Goal: Information Seeking & Learning: Learn about a topic

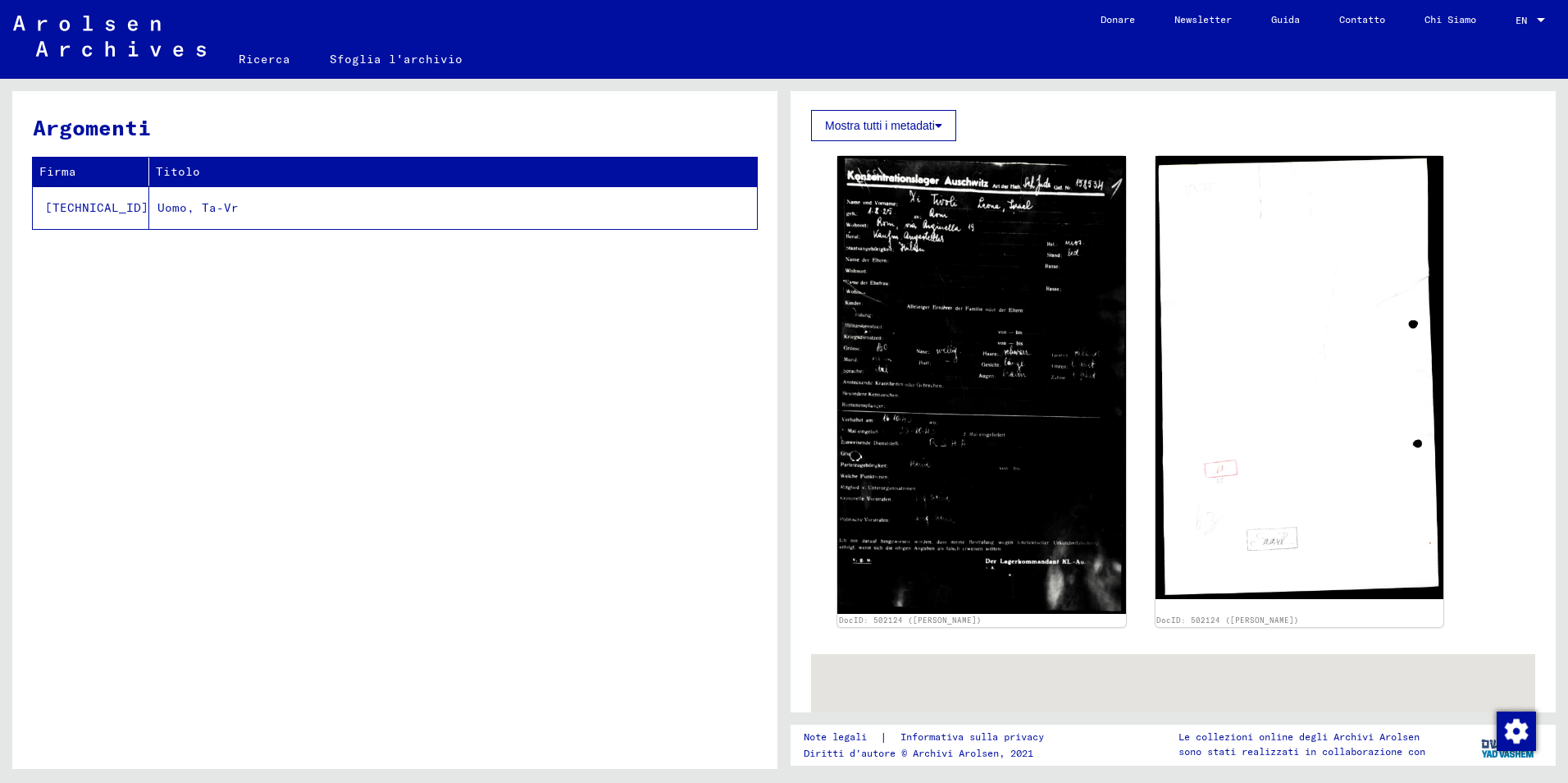
scroll to position [246, 0]
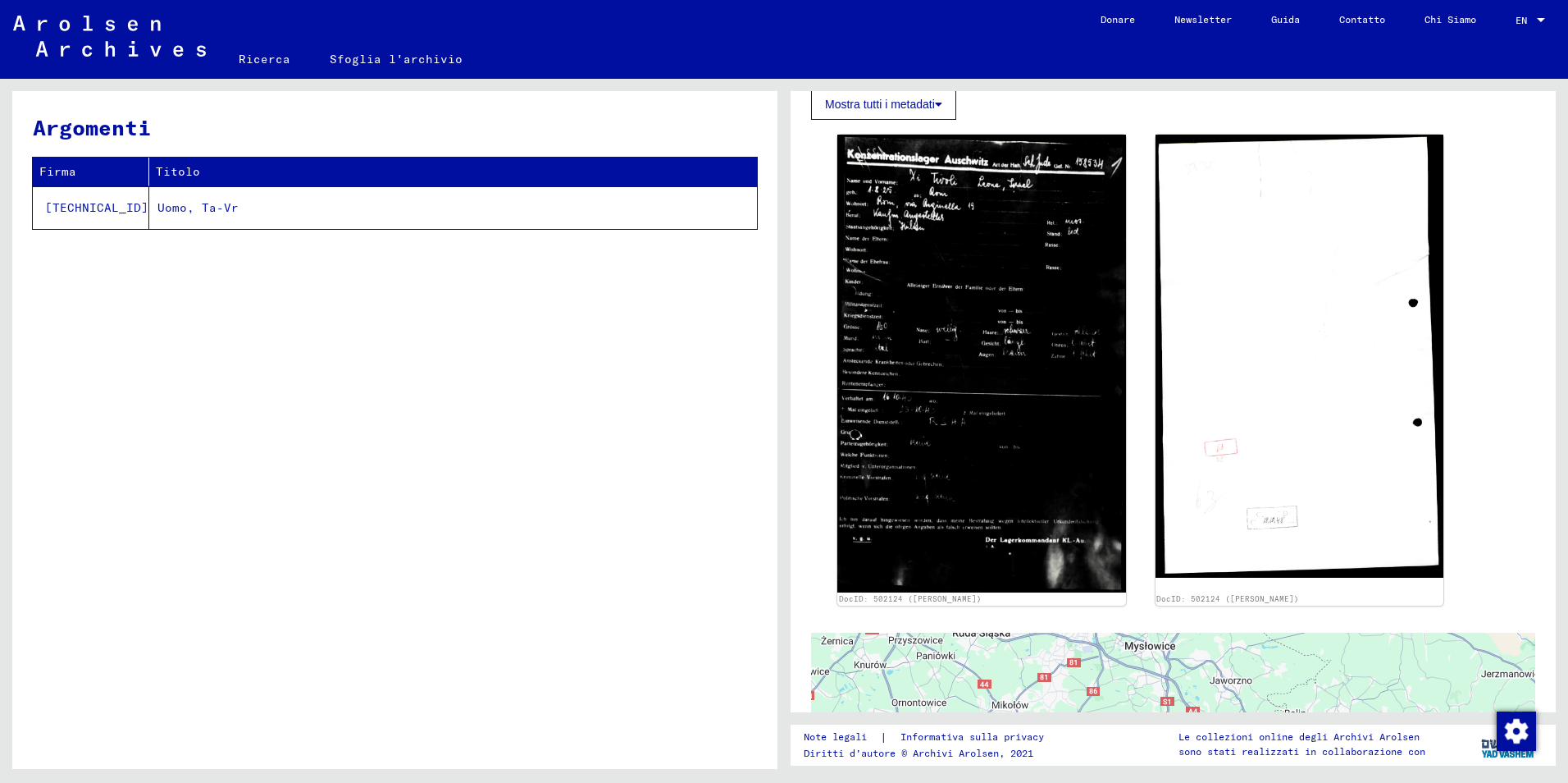
click at [150, 212] on td "Uomo, Ta-Vr" at bounding box center [454, 207] width 608 height 43
click at [66, 205] on td "[TECHNICAL_ID]" at bounding box center [90, 207] width 116 height 43
click at [150, 211] on td "Uomo, Ta-Vr" at bounding box center [454, 207] width 608 height 43
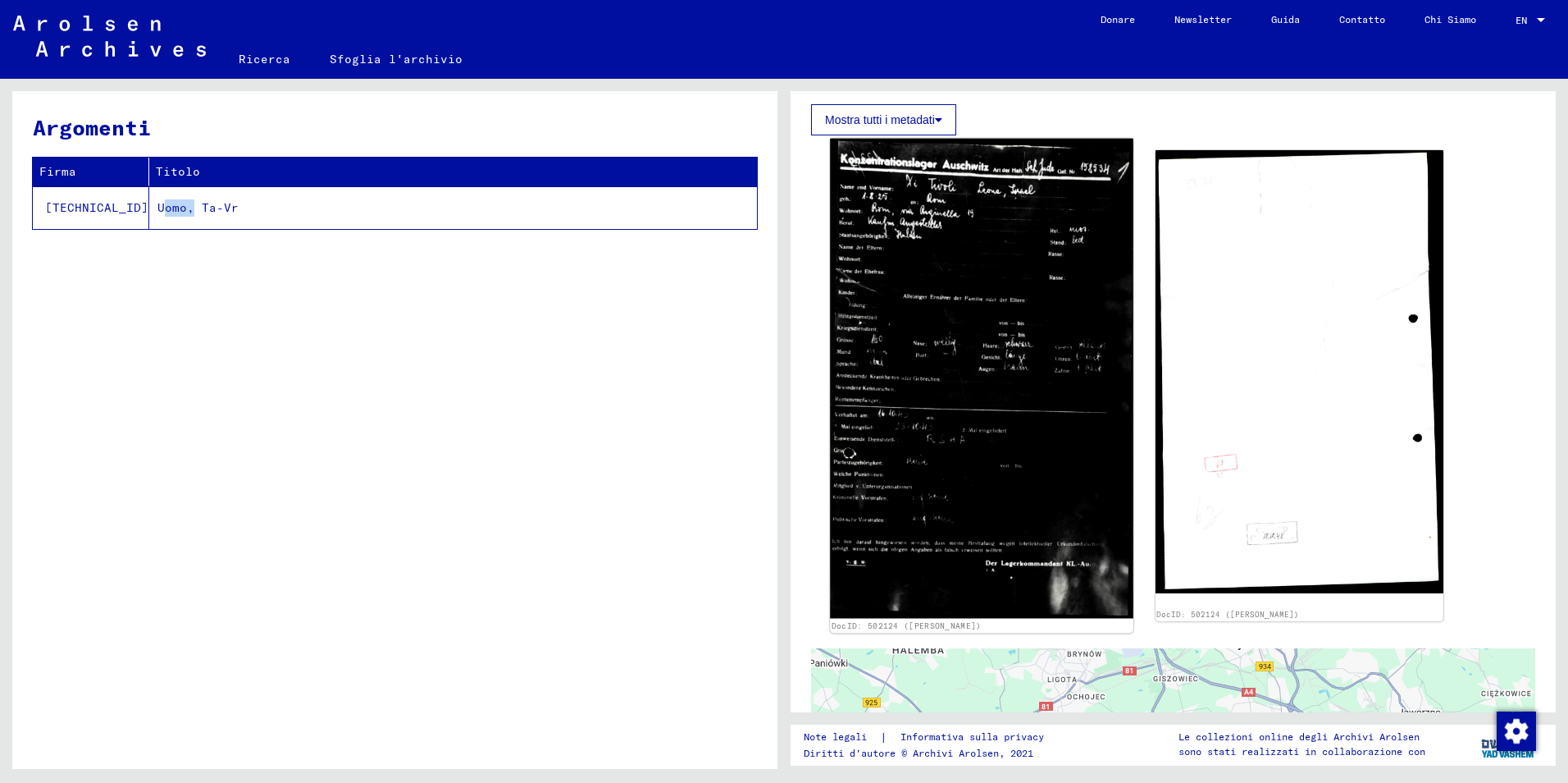
scroll to position [0, 0]
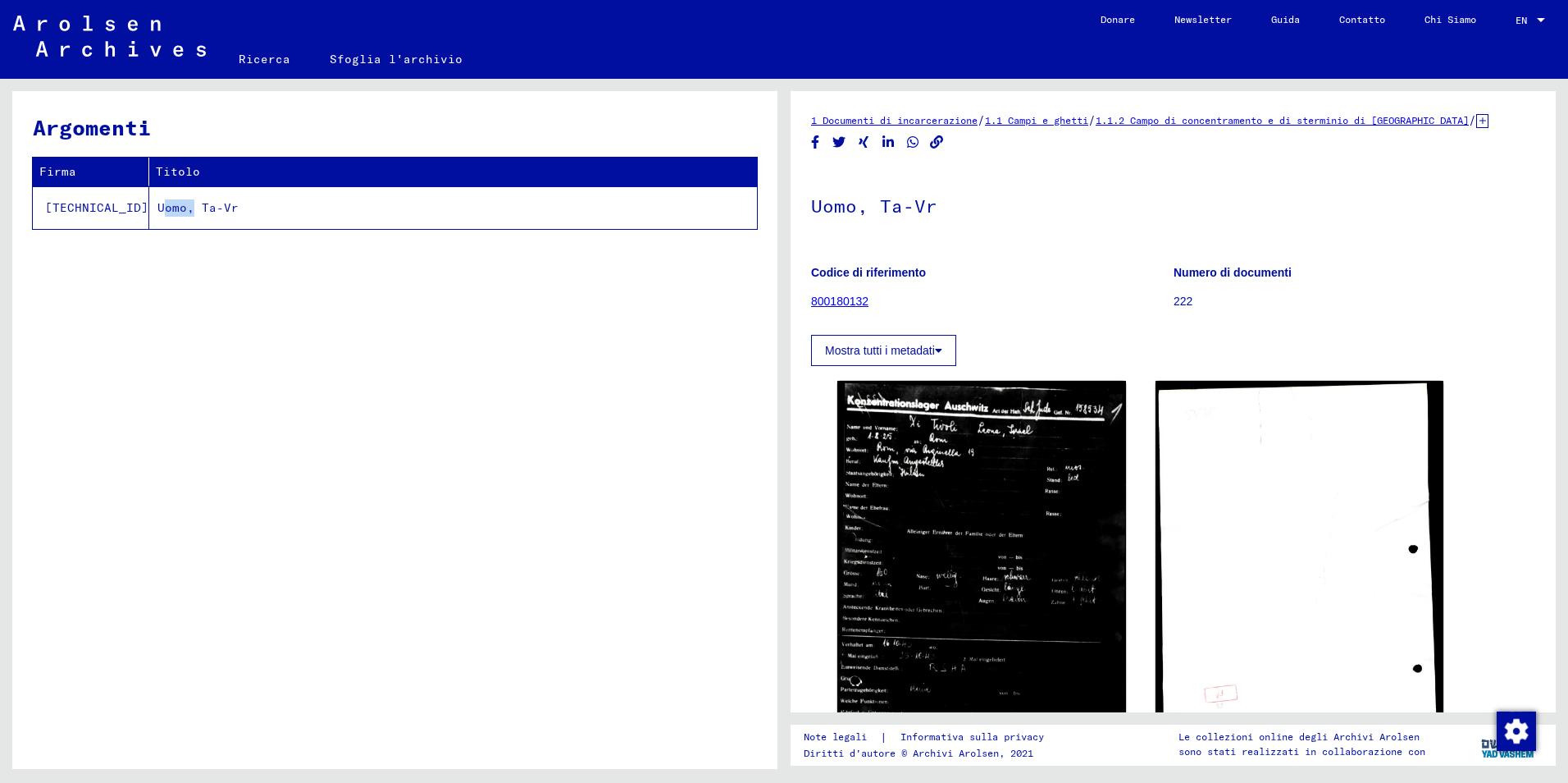
click at [837, 301] on link "800180132" at bounding box center [840, 301] width 58 height 13
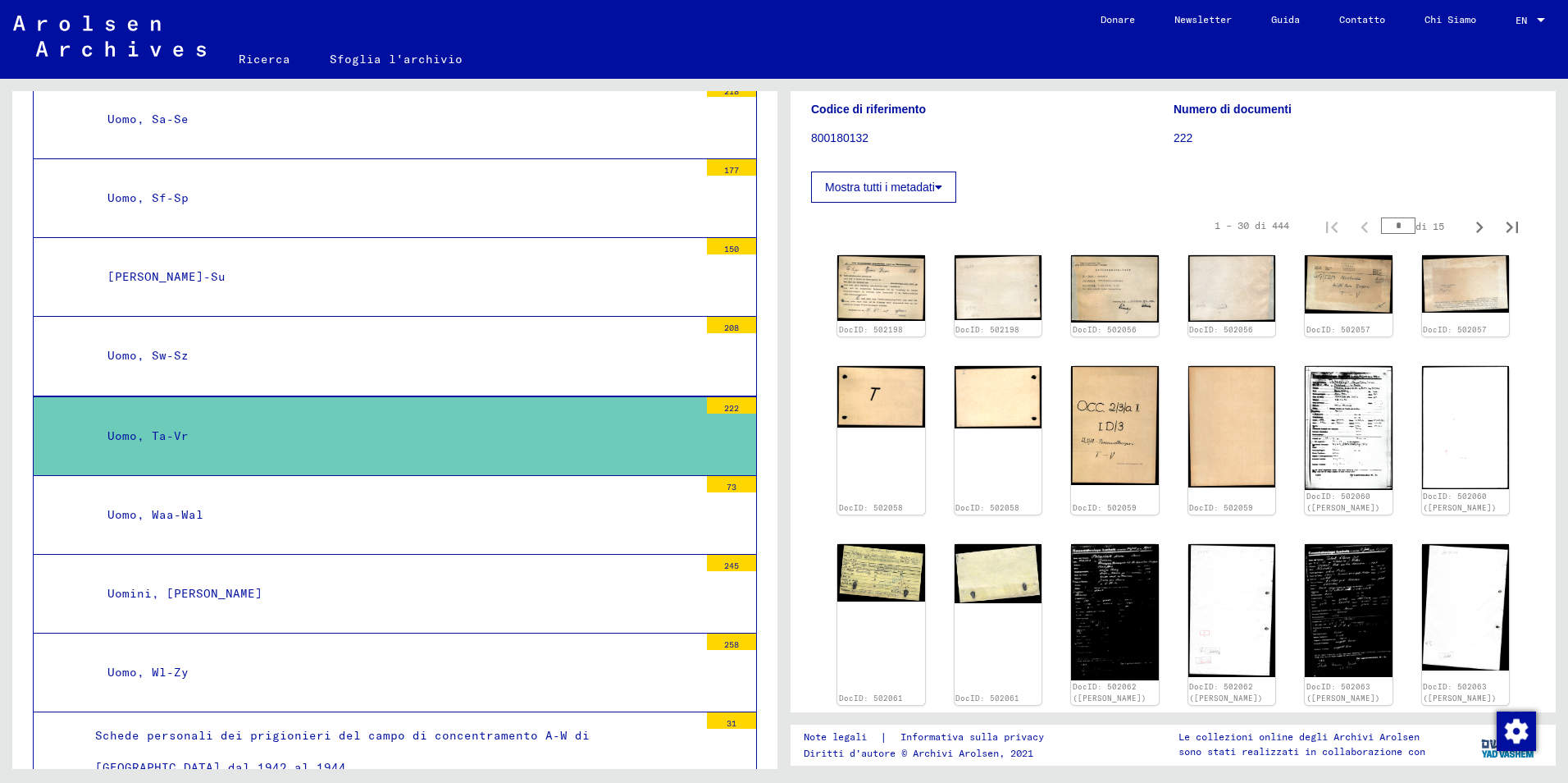
scroll to position [164, 0]
click at [866, 279] on img at bounding box center [880, 287] width 92 height 69
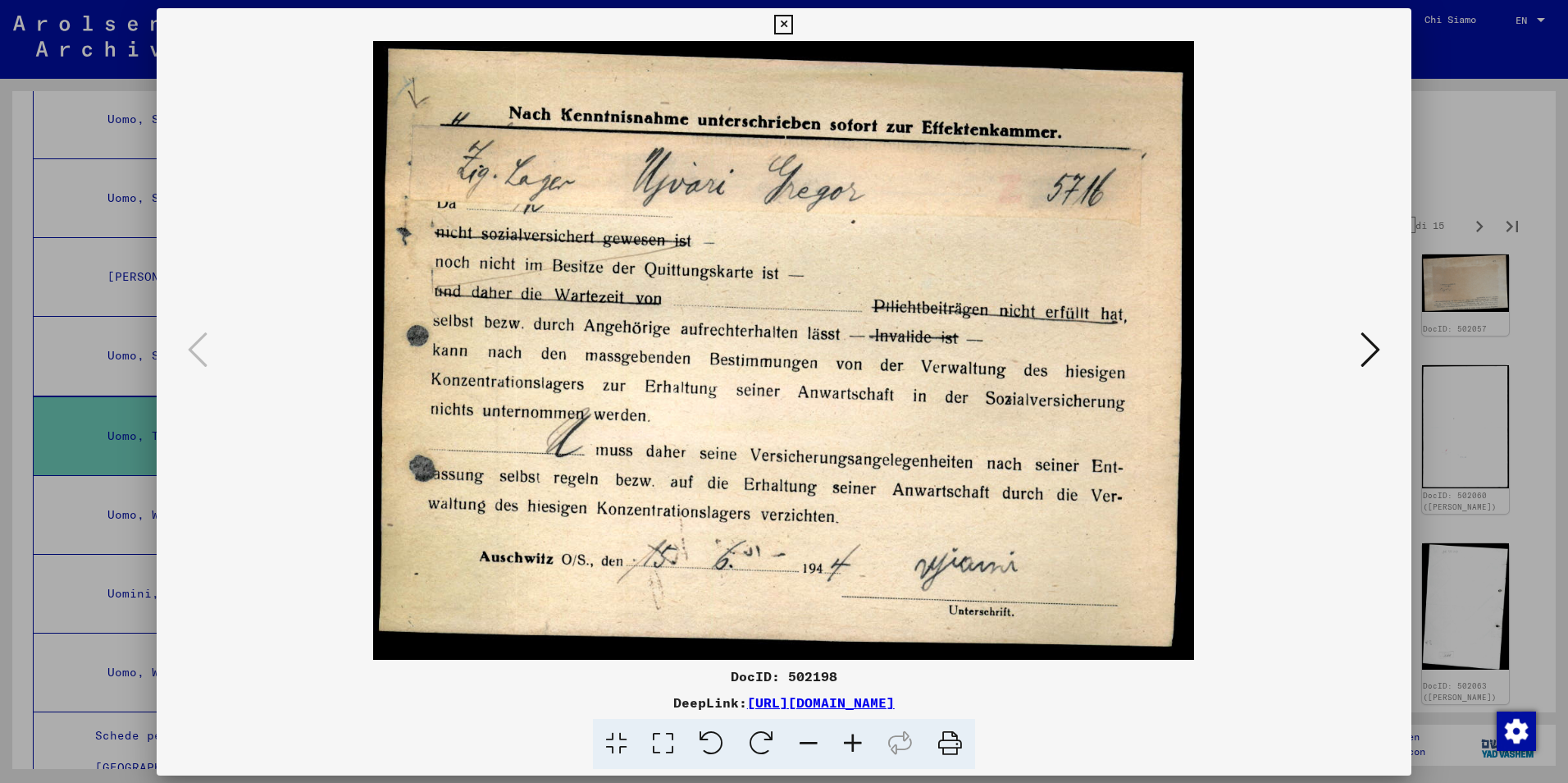
click at [866, 279] on img at bounding box center [784, 350] width 1143 height 618
click at [1376, 349] on icon at bounding box center [1370, 349] width 20 height 39
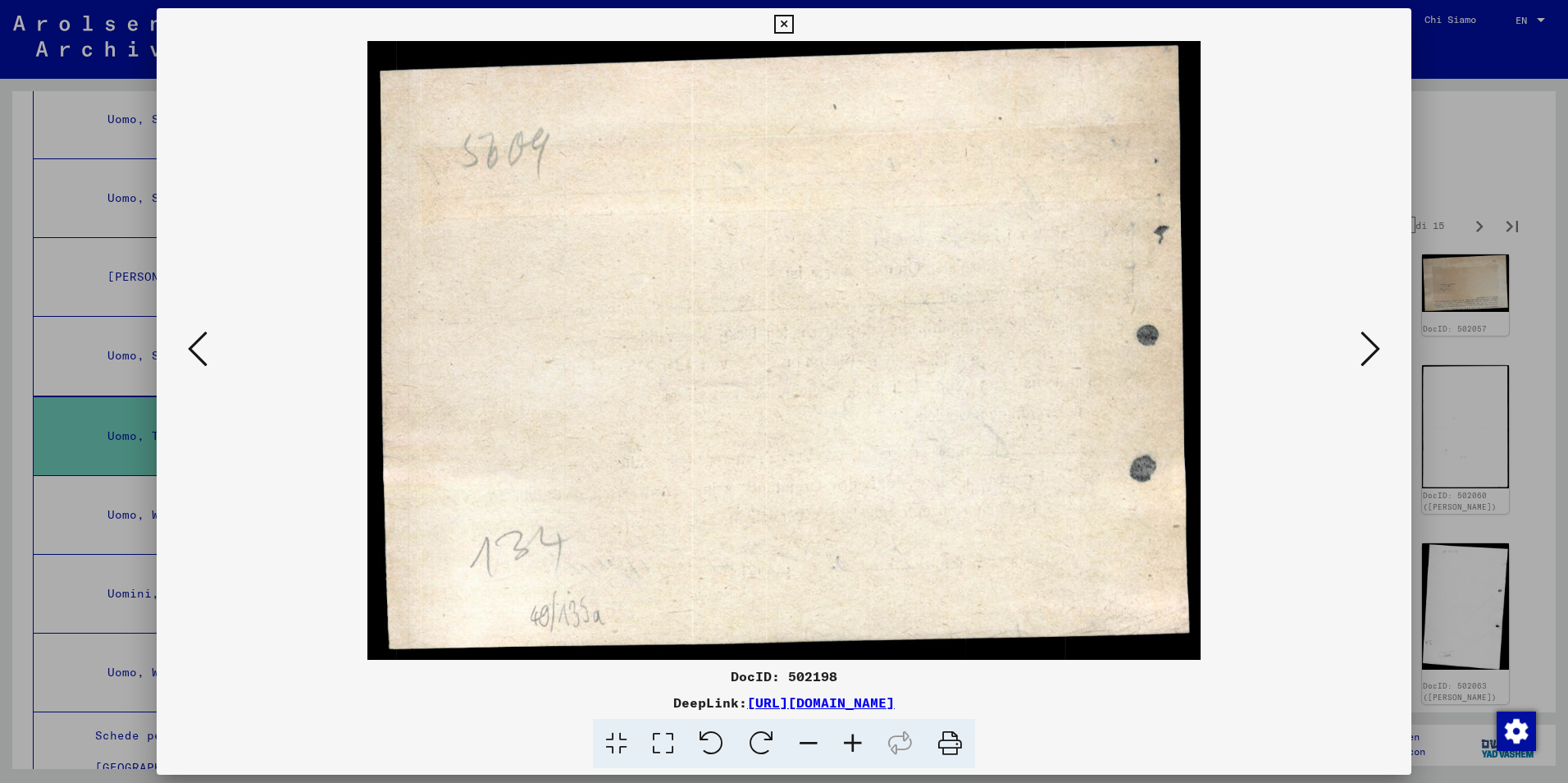
click at [1375, 348] on icon at bounding box center [1370, 349] width 20 height 39
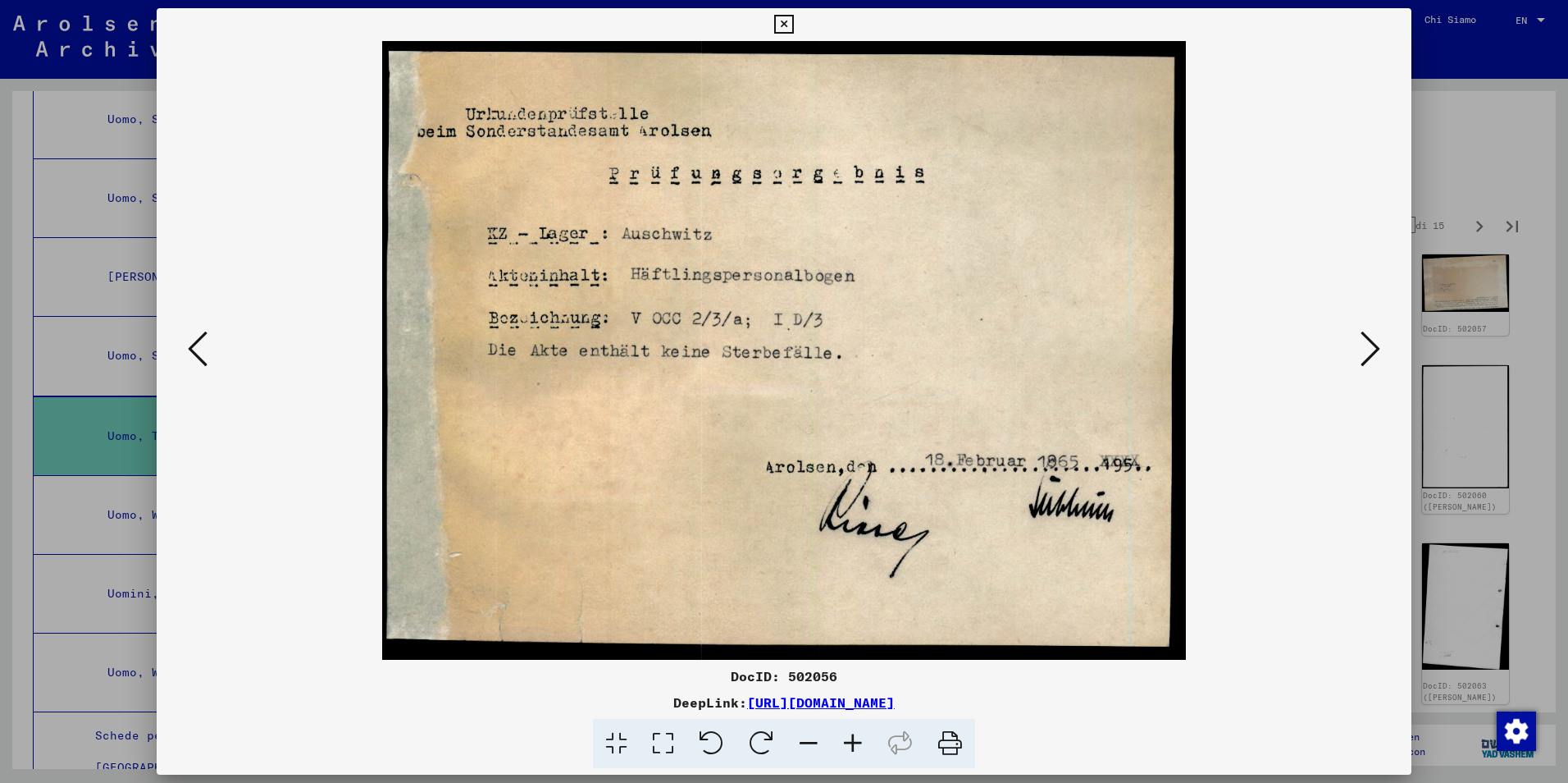
click at [1375, 348] on icon at bounding box center [1370, 349] width 20 height 39
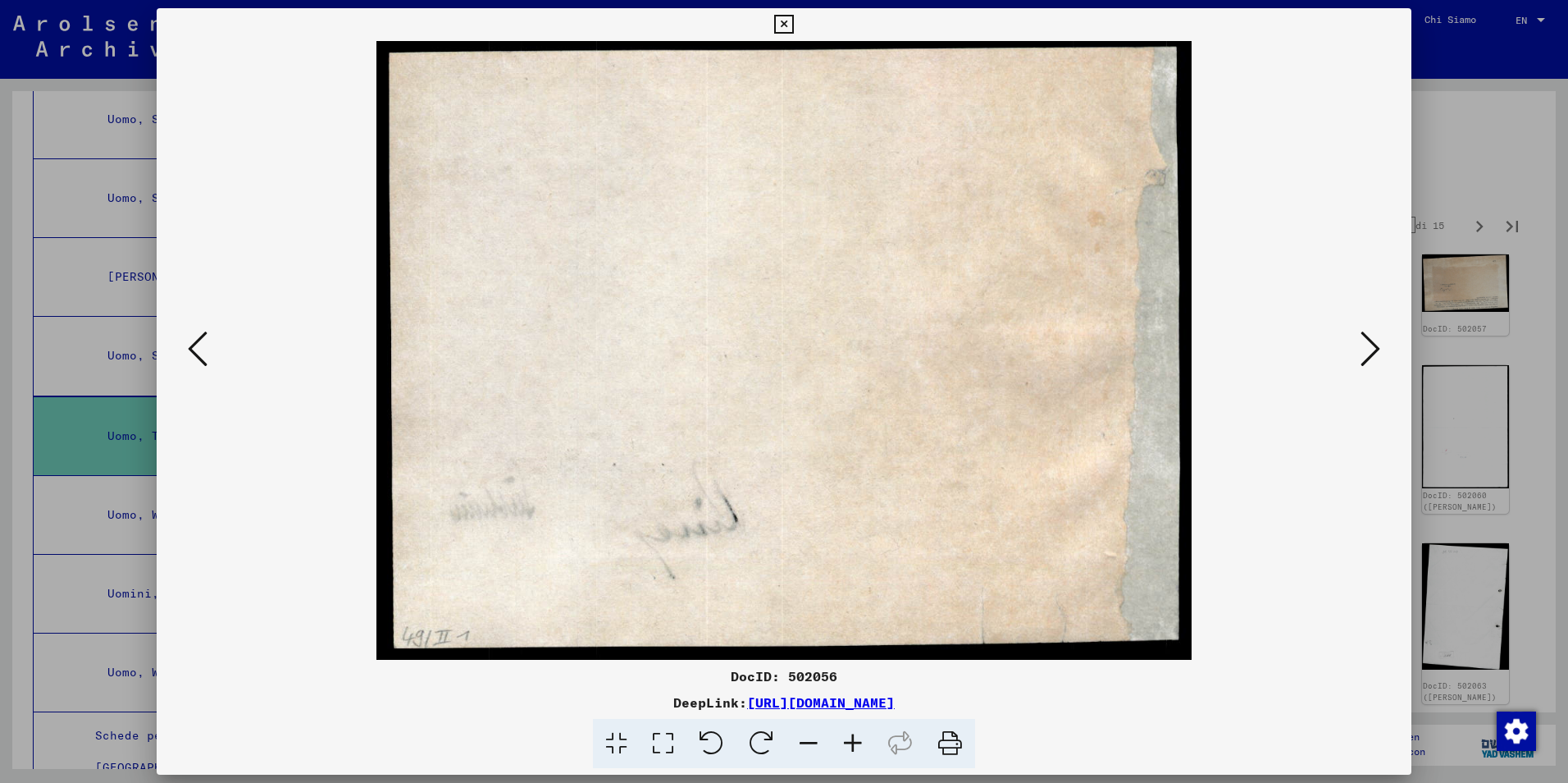
click at [1375, 348] on icon at bounding box center [1370, 349] width 20 height 39
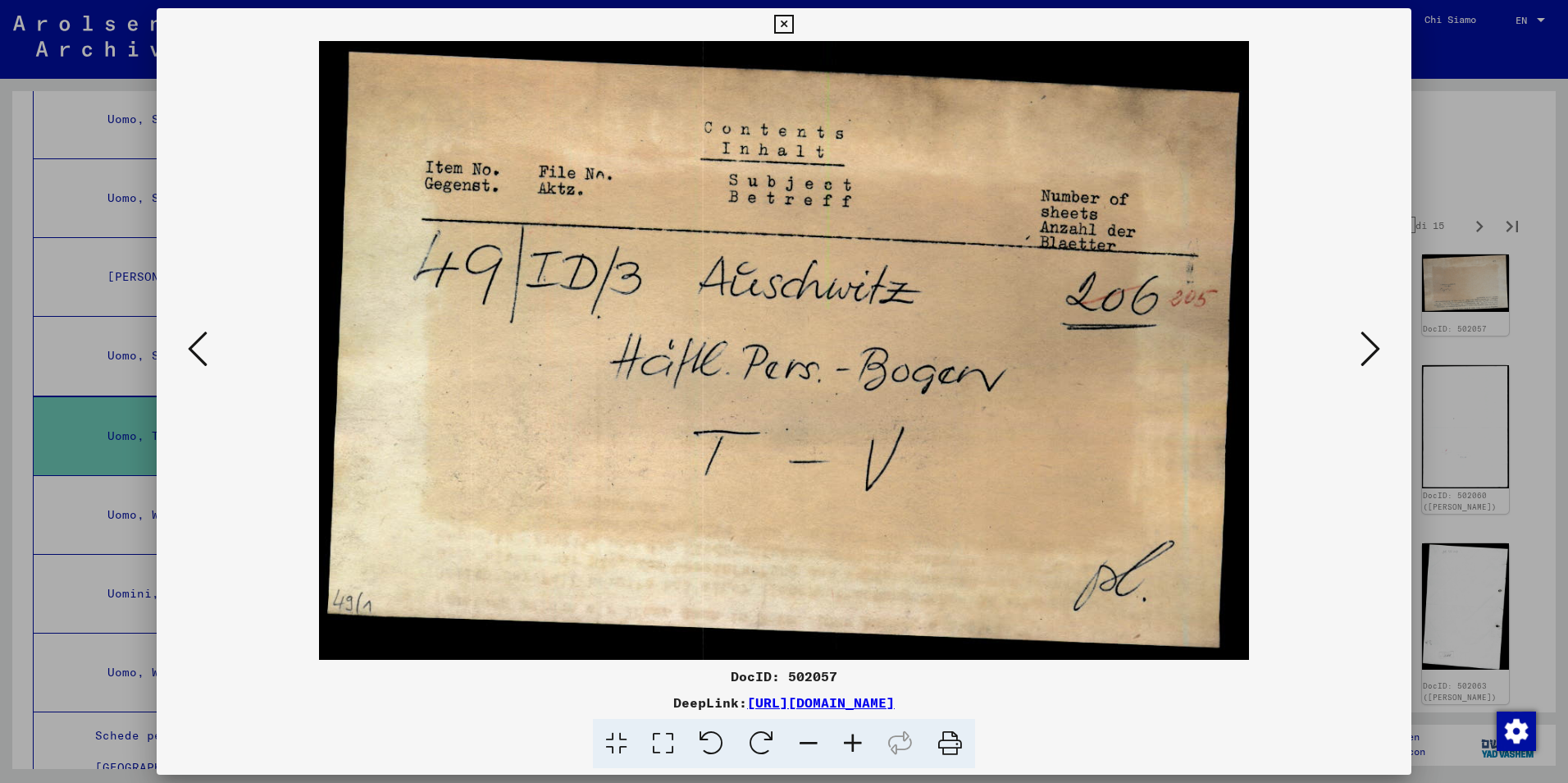
click at [1375, 348] on icon at bounding box center [1370, 349] width 20 height 39
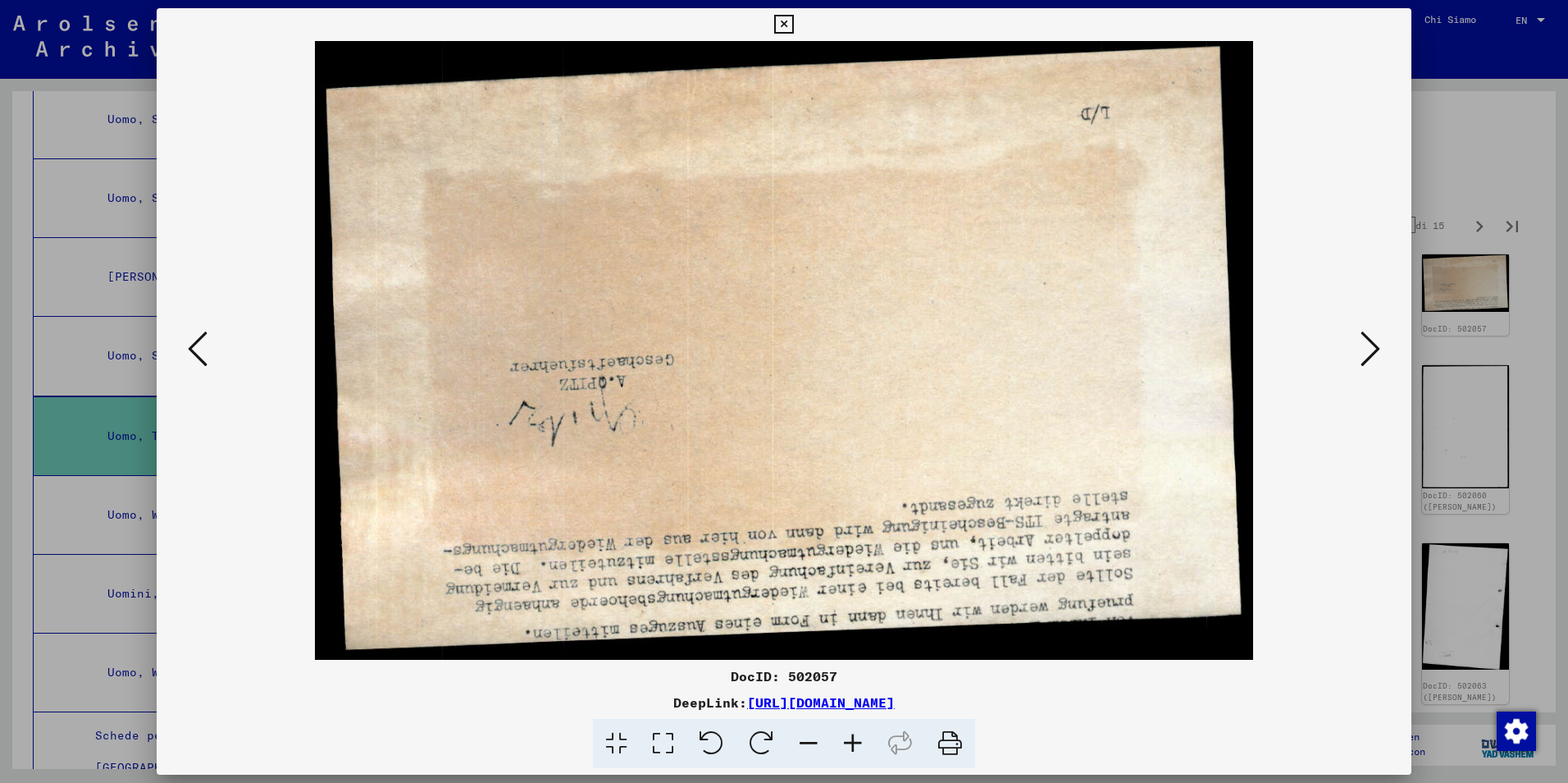
click at [1375, 348] on icon at bounding box center [1370, 349] width 20 height 39
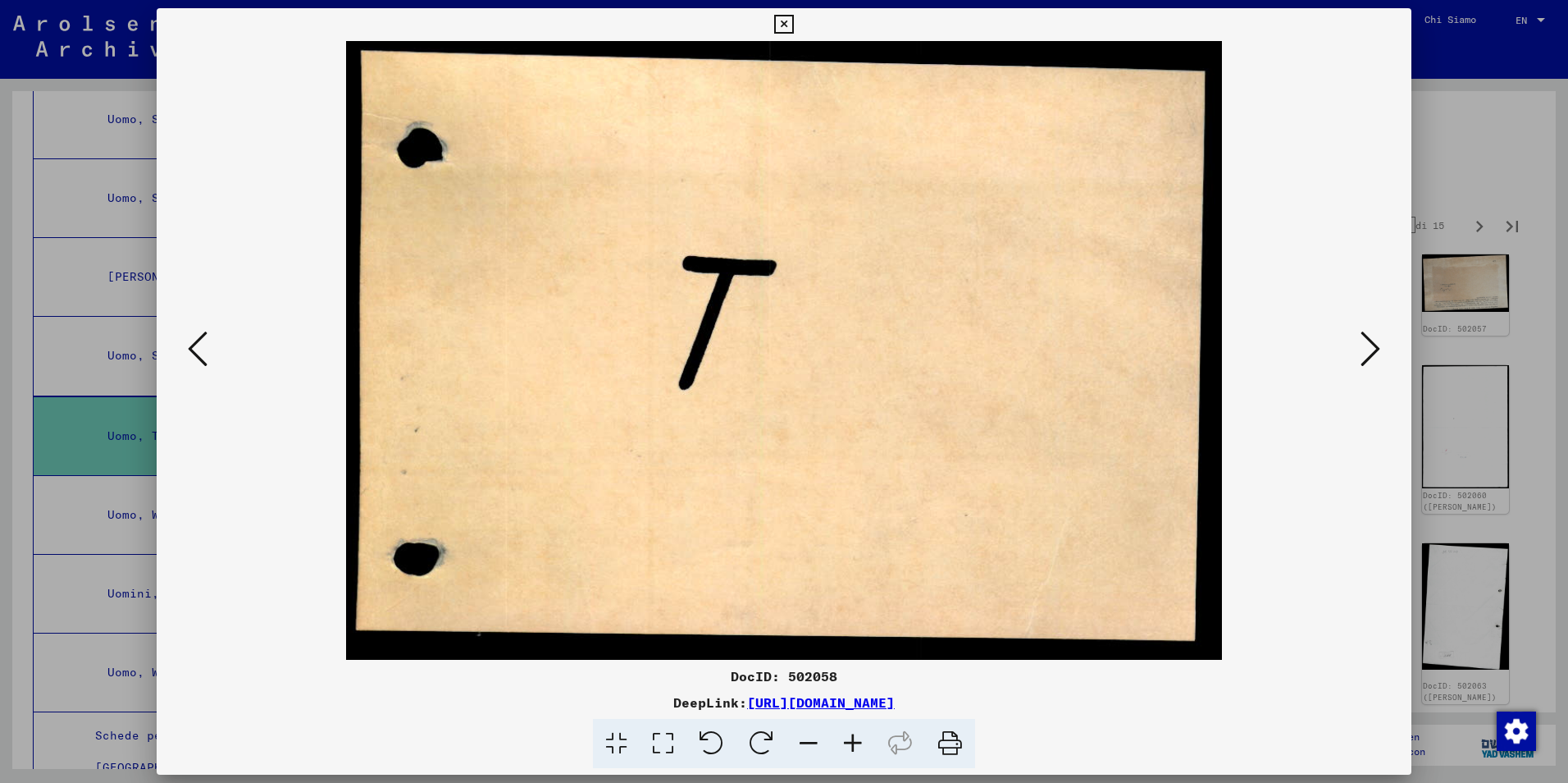
click at [1375, 348] on icon at bounding box center [1370, 349] width 20 height 39
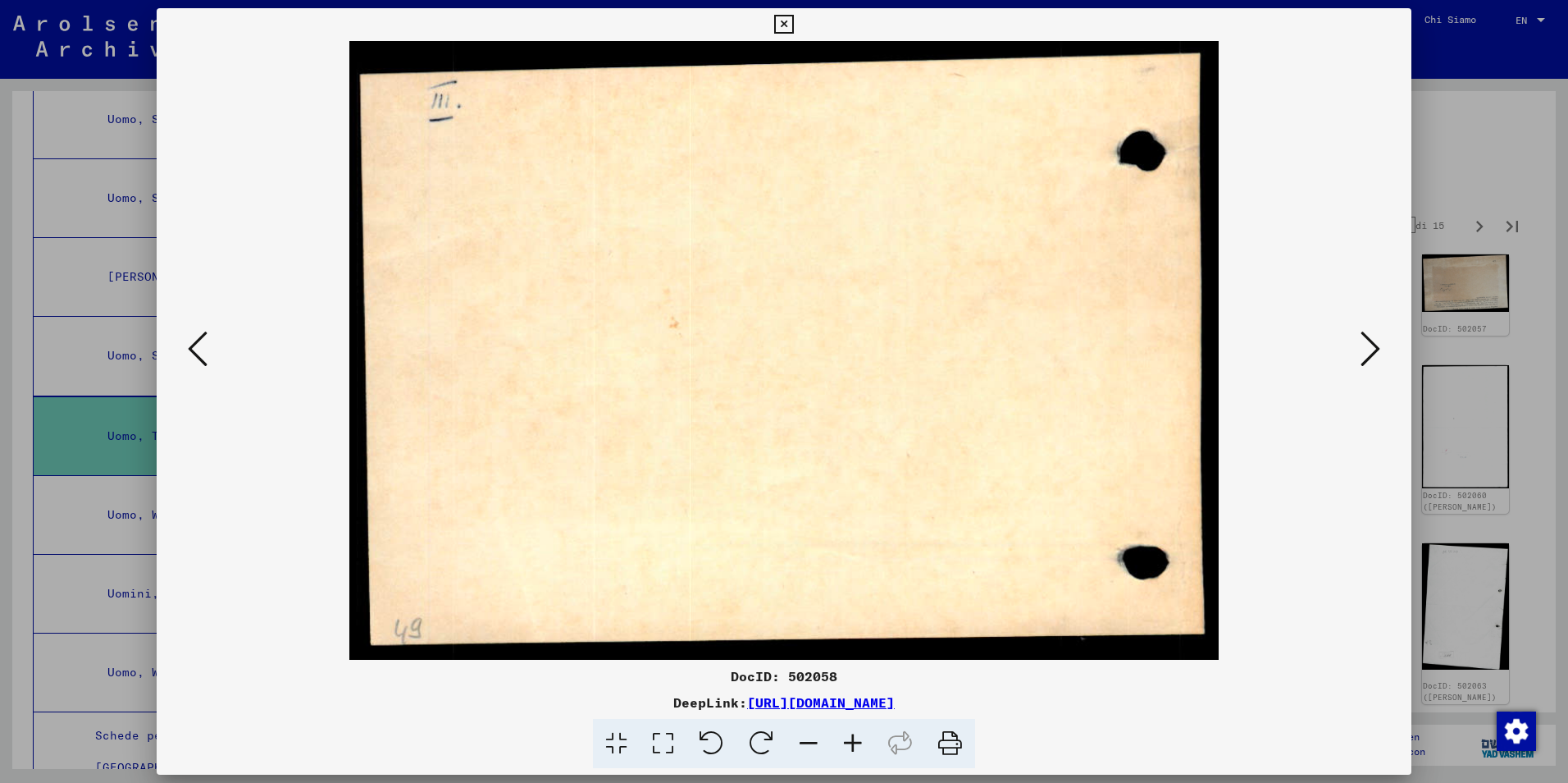
click at [1375, 348] on icon at bounding box center [1370, 349] width 20 height 39
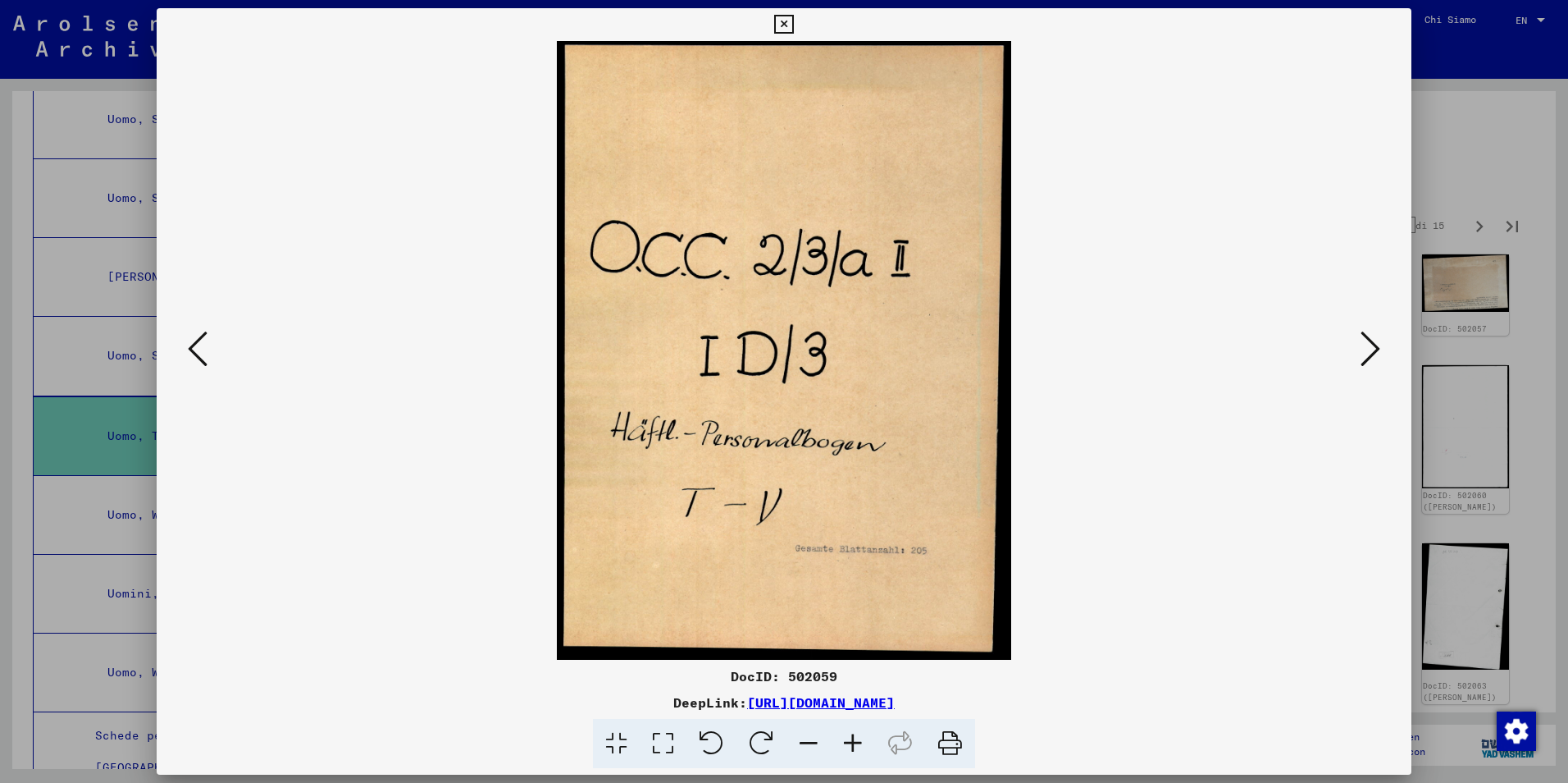
click at [1375, 348] on icon at bounding box center [1370, 349] width 20 height 39
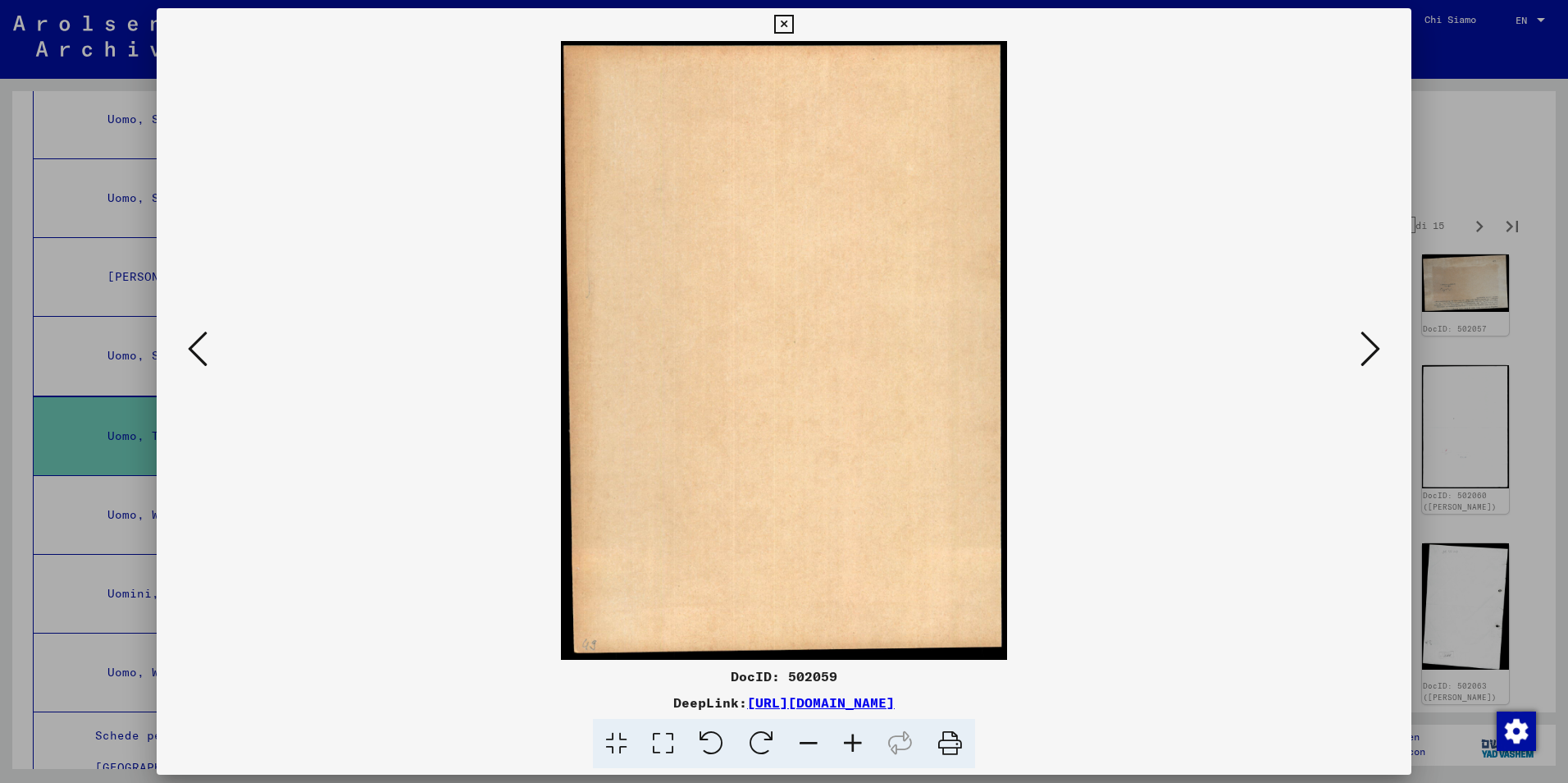
click at [1375, 348] on icon at bounding box center [1370, 349] width 20 height 39
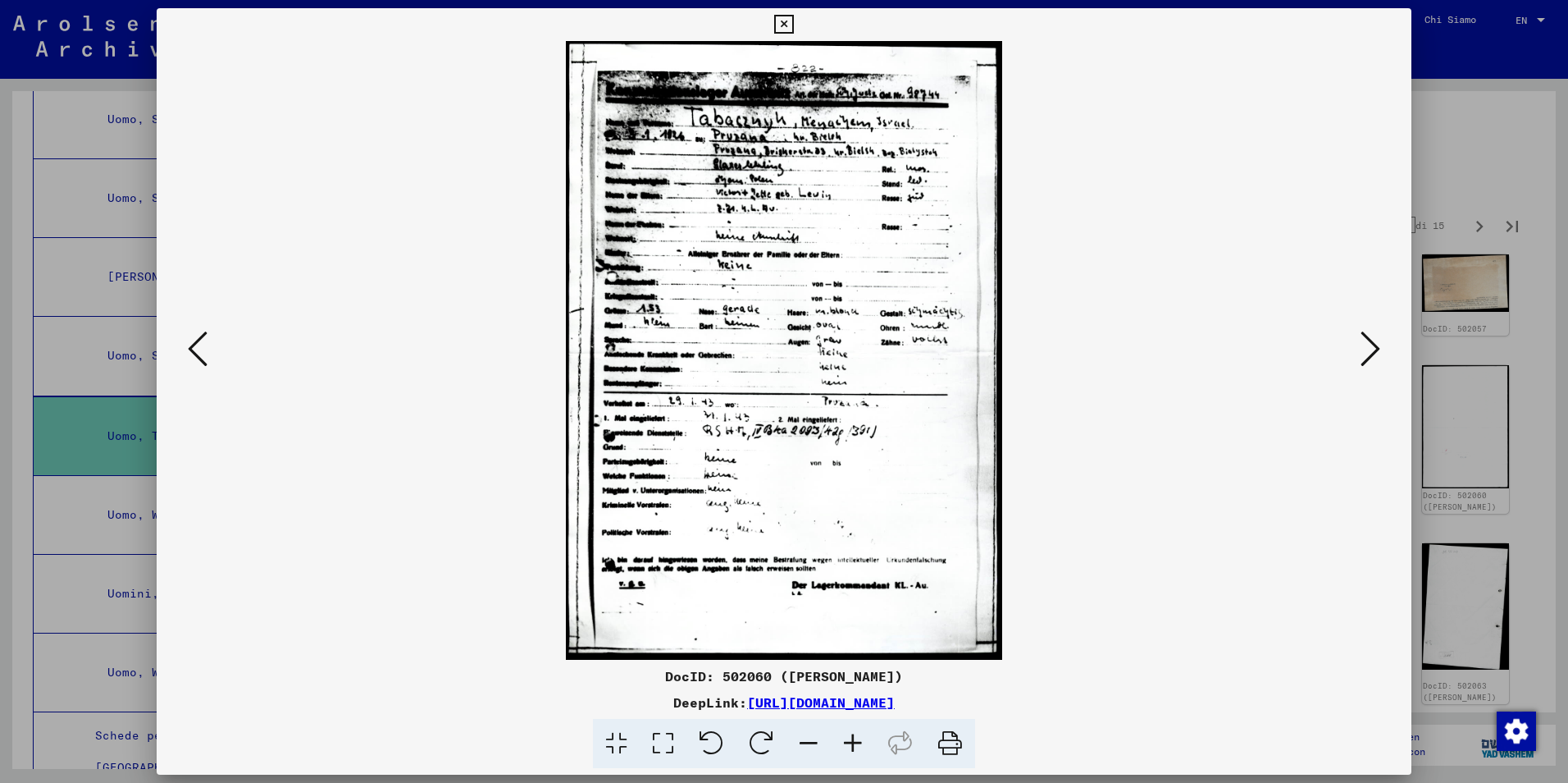
click at [1375, 348] on icon at bounding box center [1370, 349] width 20 height 39
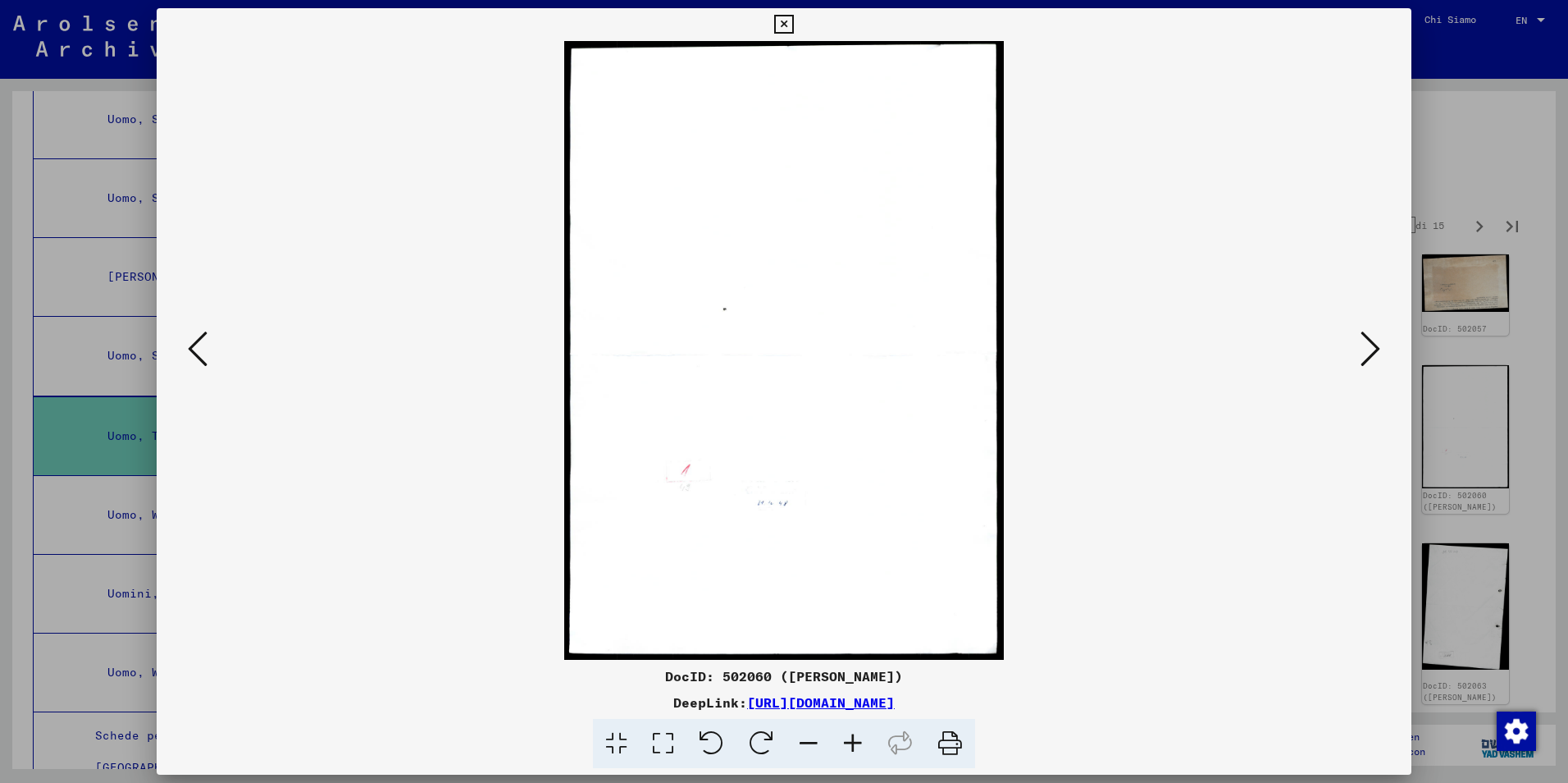
click at [1375, 348] on icon at bounding box center [1370, 349] width 20 height 39
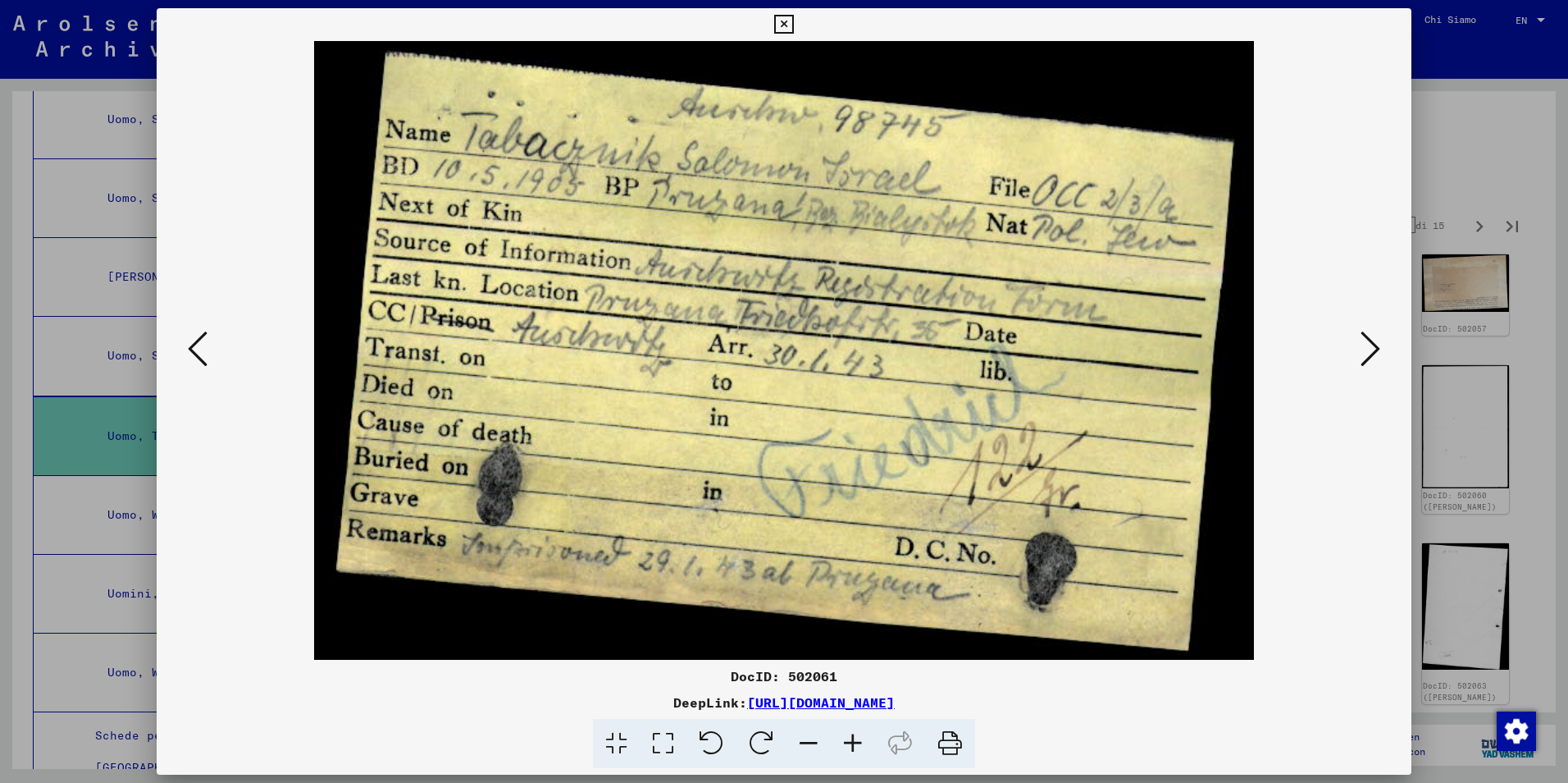
click at [1361, 342] on icon at bounding box center [1370, 349] width 20 height 39
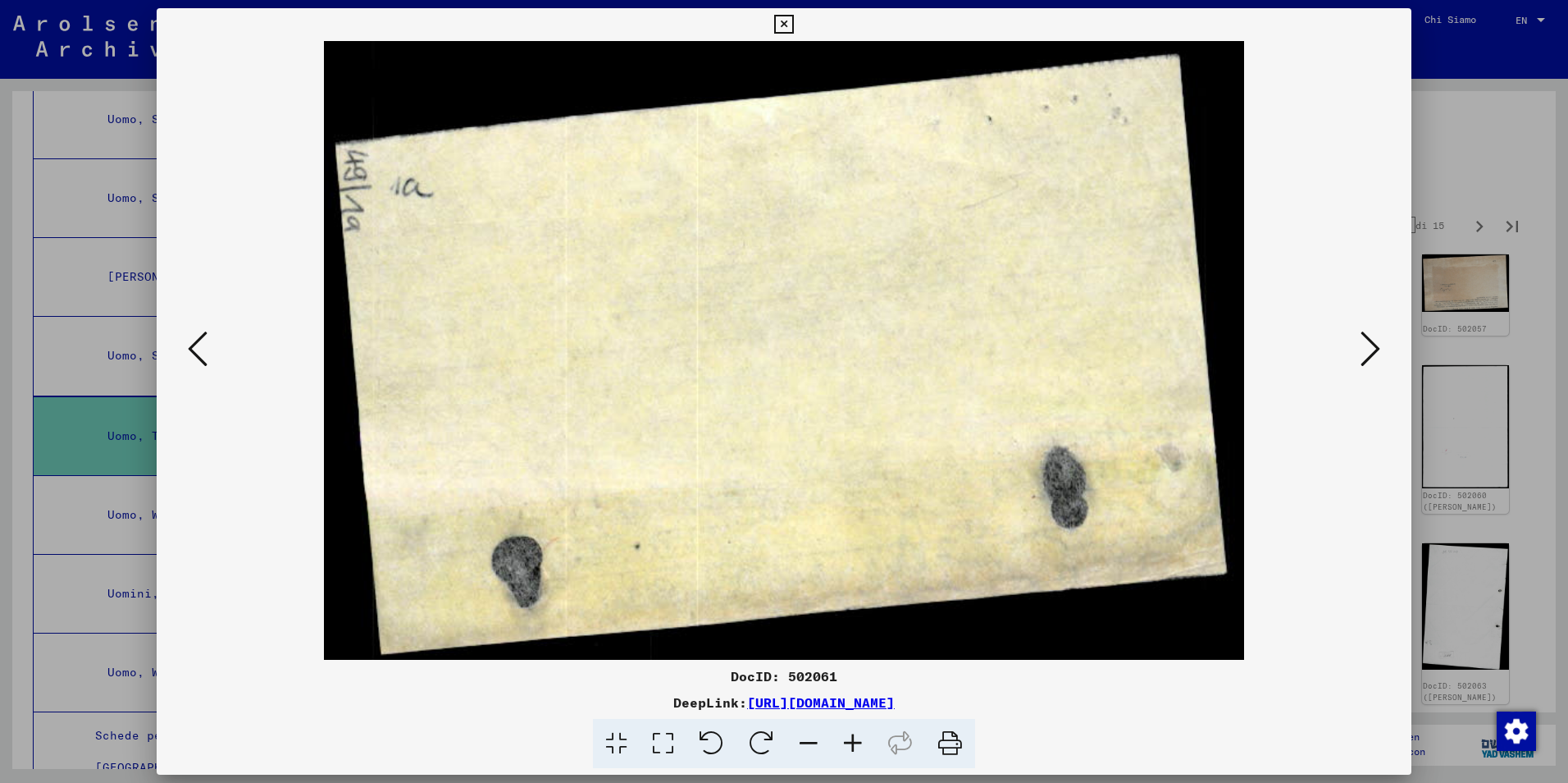
click at [1361, 342] on icon at bounding box center [1370, 349] width 20 height 39
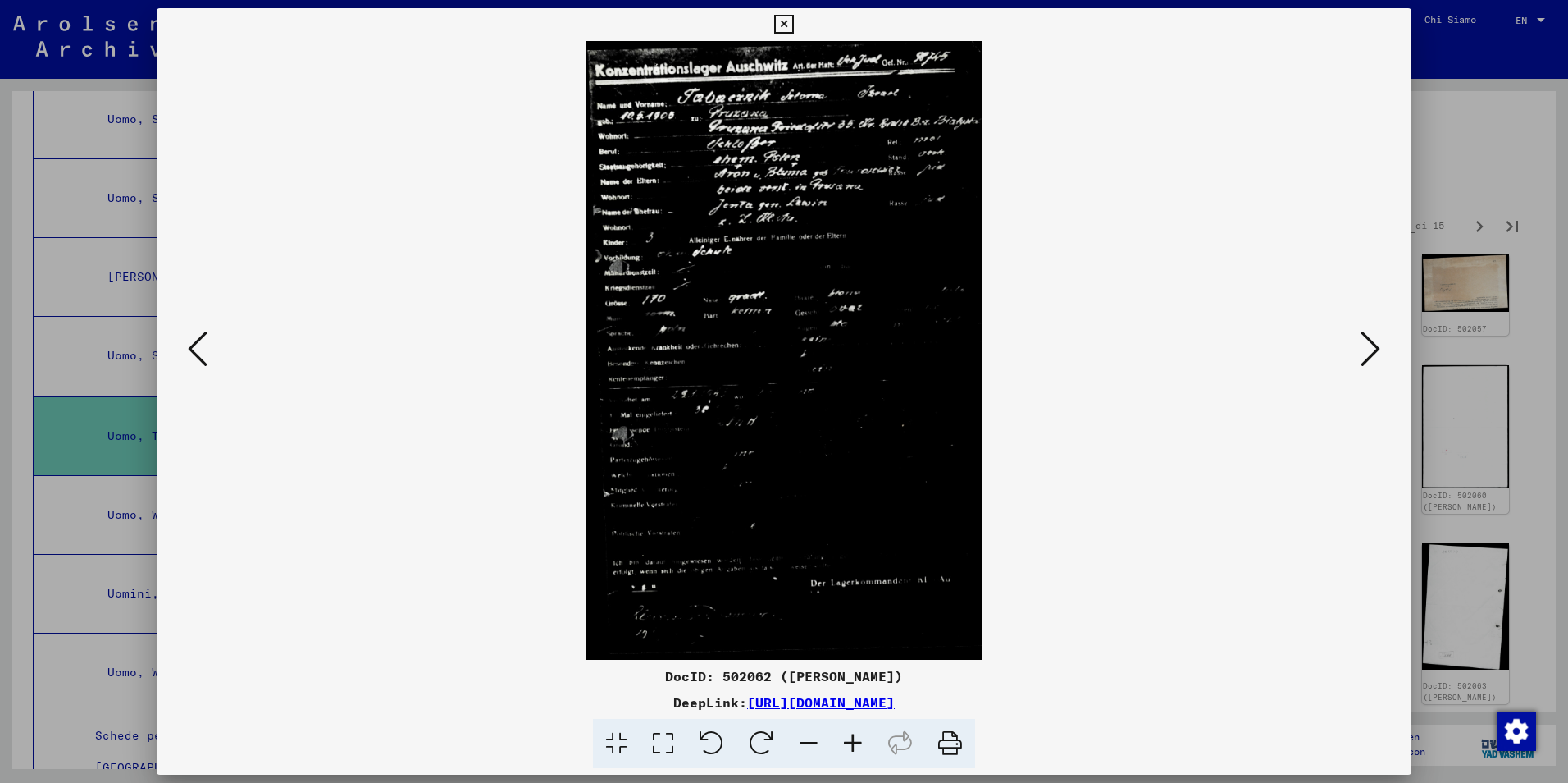
click at [1361, 342] on icon at bounding box center [1370, 349] width 20 height 39
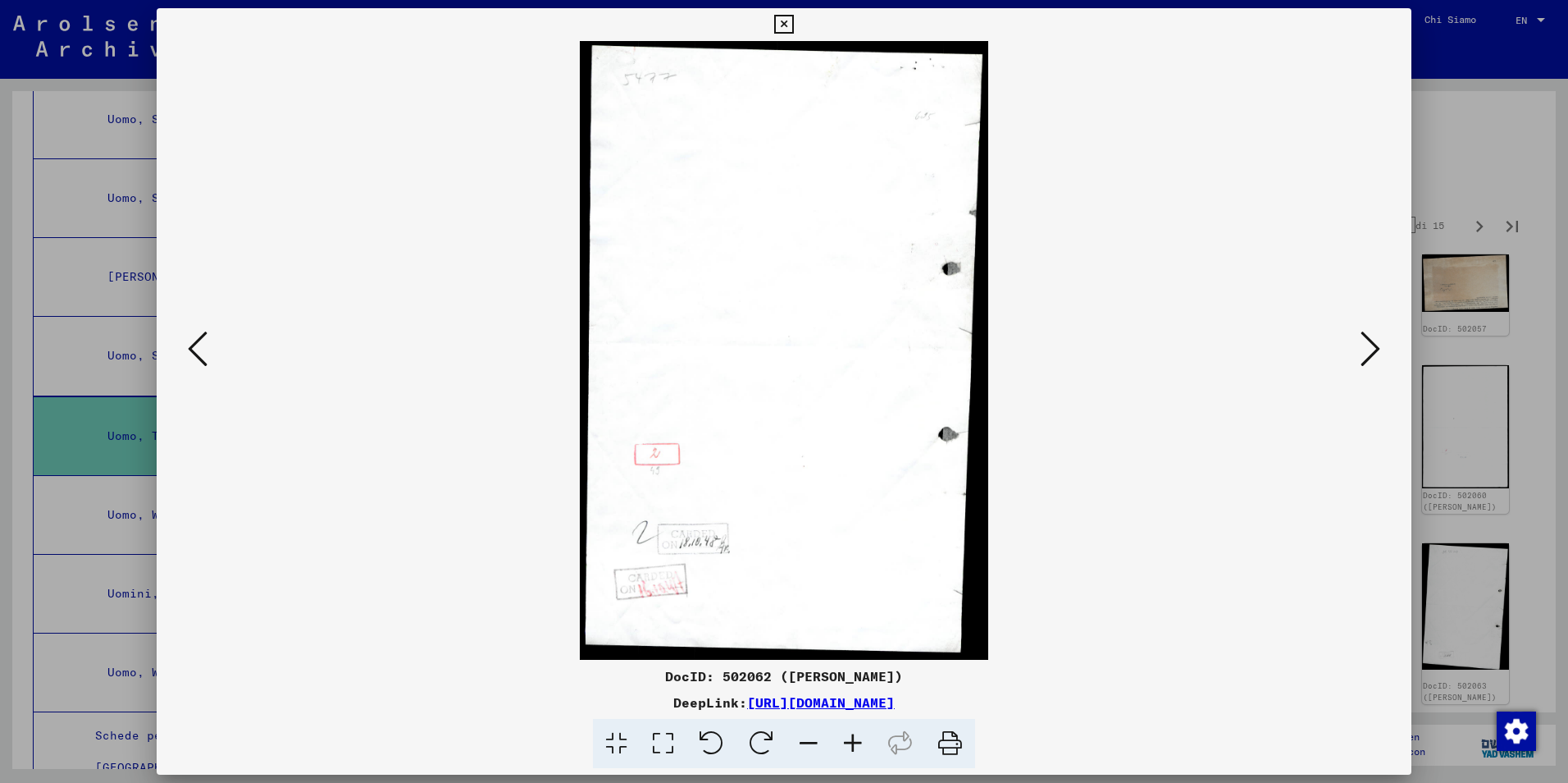
click at [1361, 342] on icon at bounding box center [1370, 349] width 20 height 39
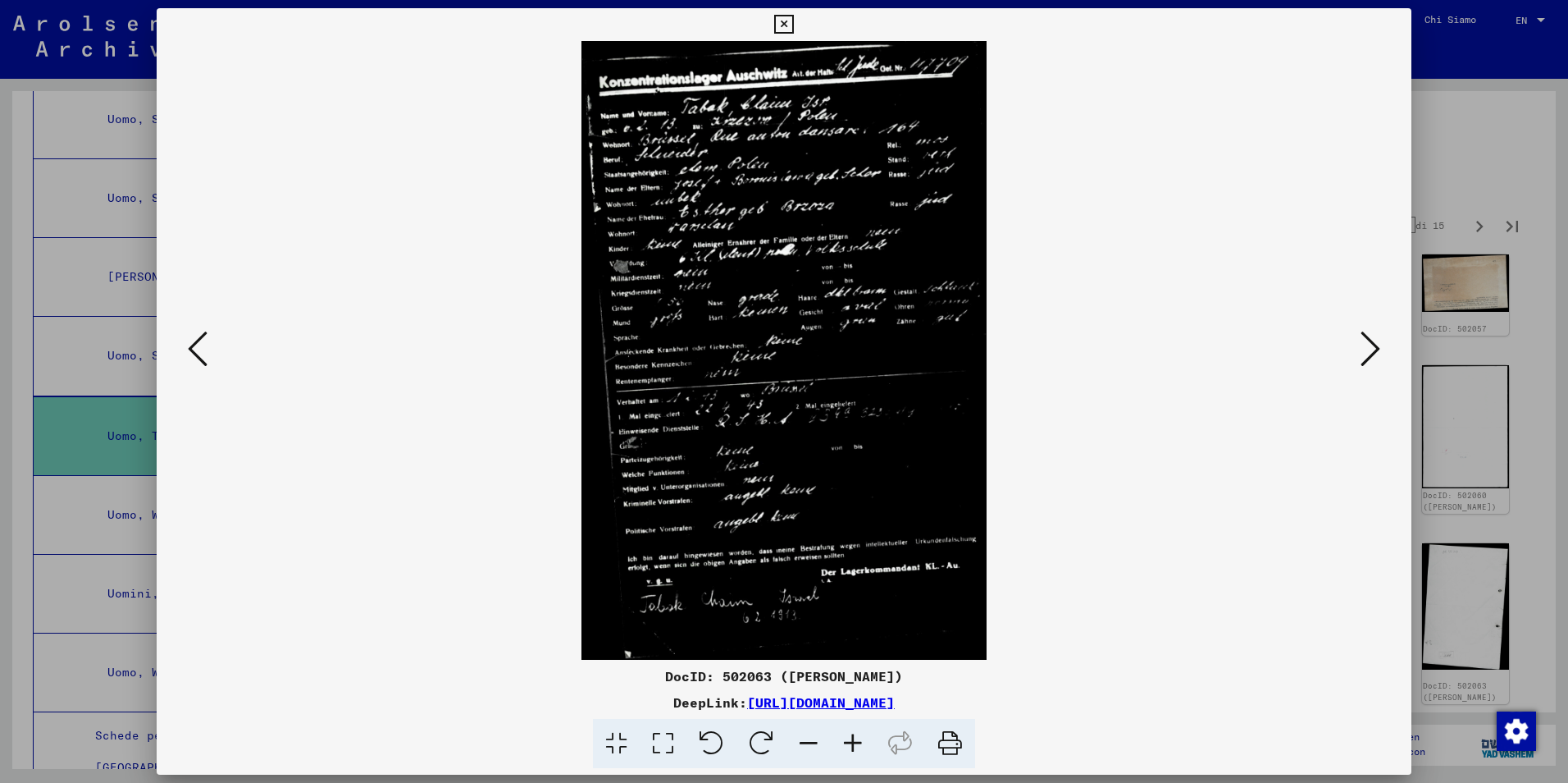
click at [1361, 342] on icon at bounding box center [1370, 349] width 20 height 39
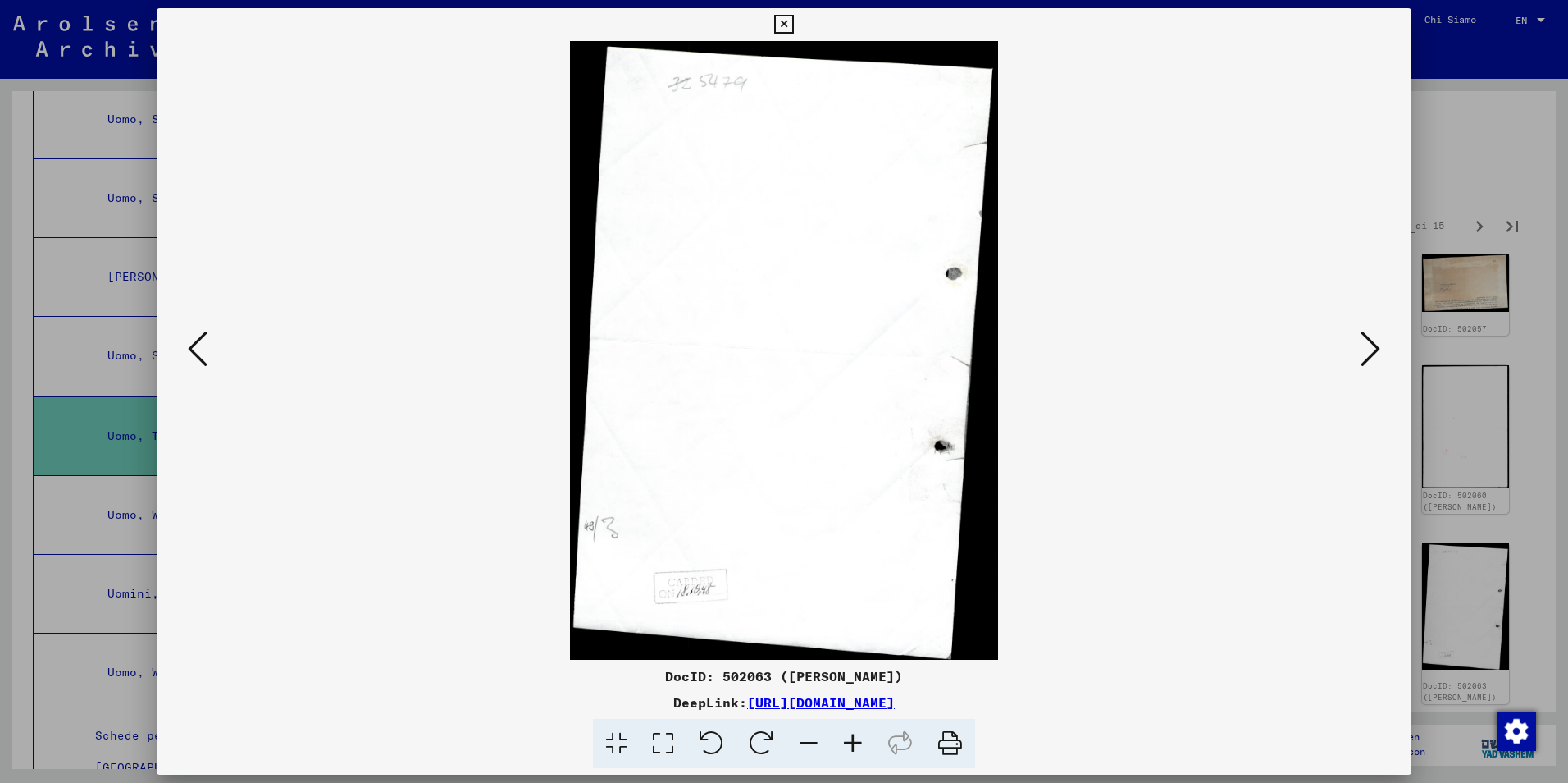
click at [1361, 342] on icon at bounding box center [1370, 349] width 20 height 39
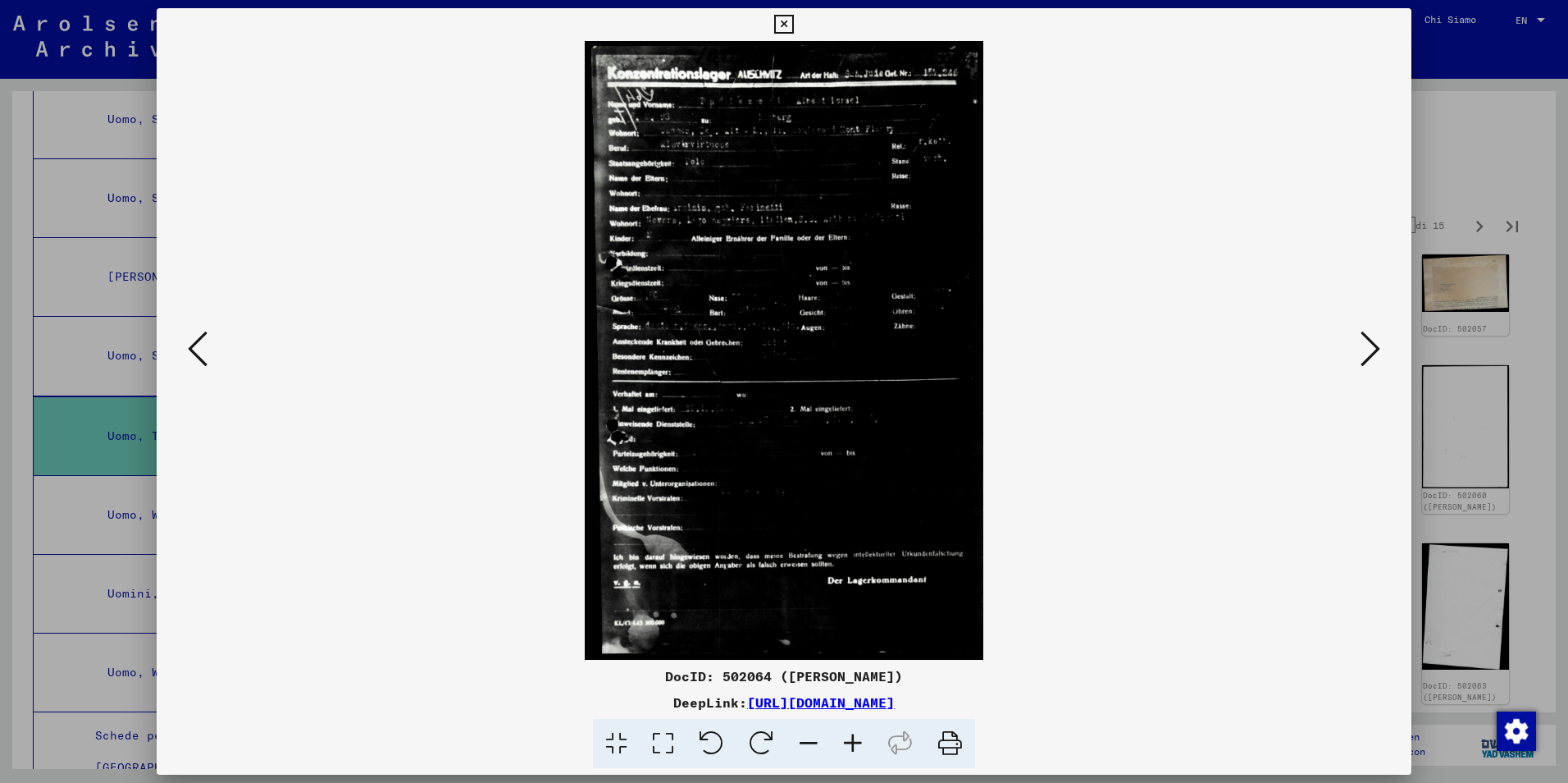
click at [1361, 342] on icon at bounding box center [1370, 349] width 20 height 39
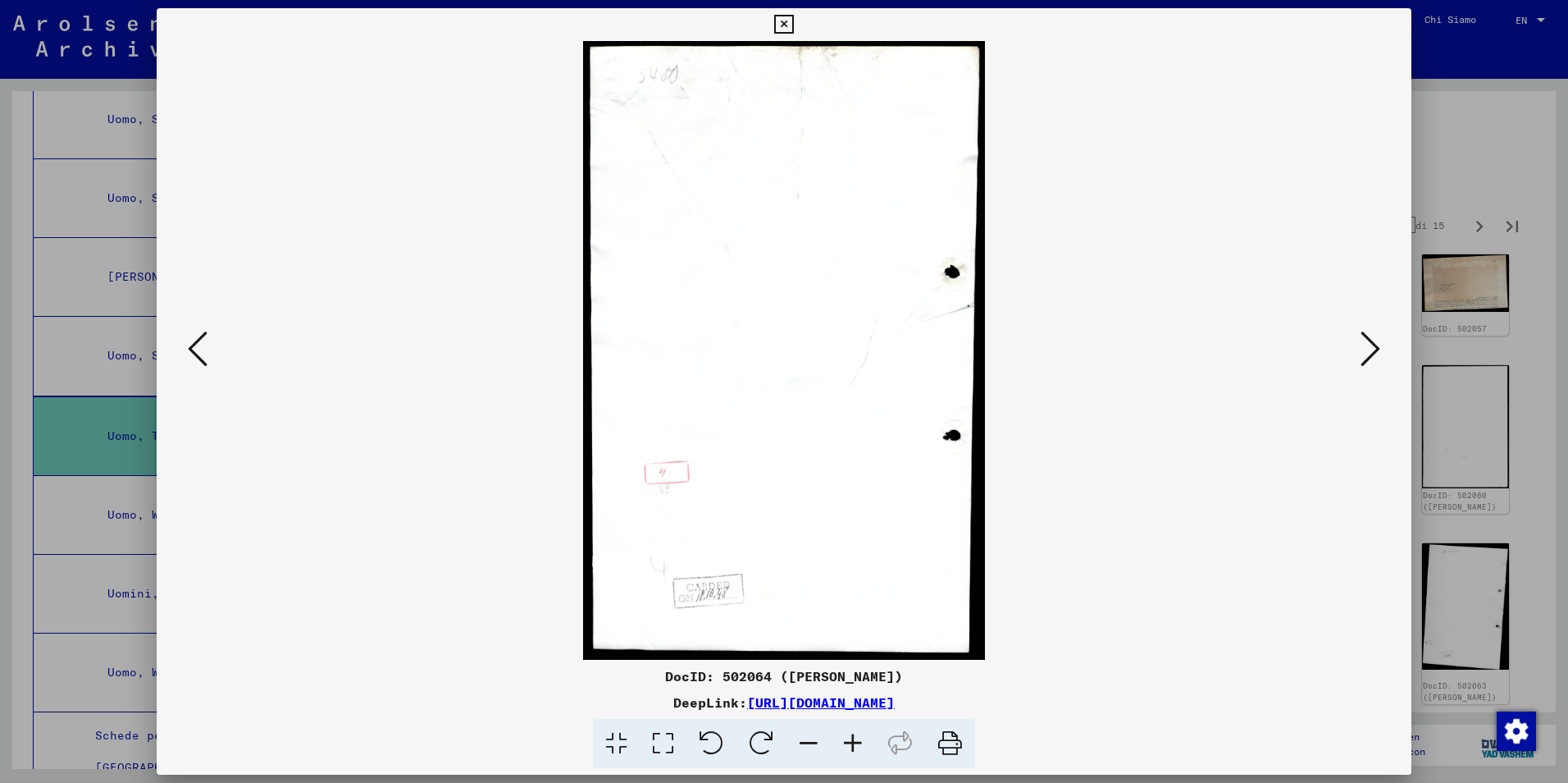
click at [1361, 342] on icon at bounding box center [1370, 349] width 20 height 39
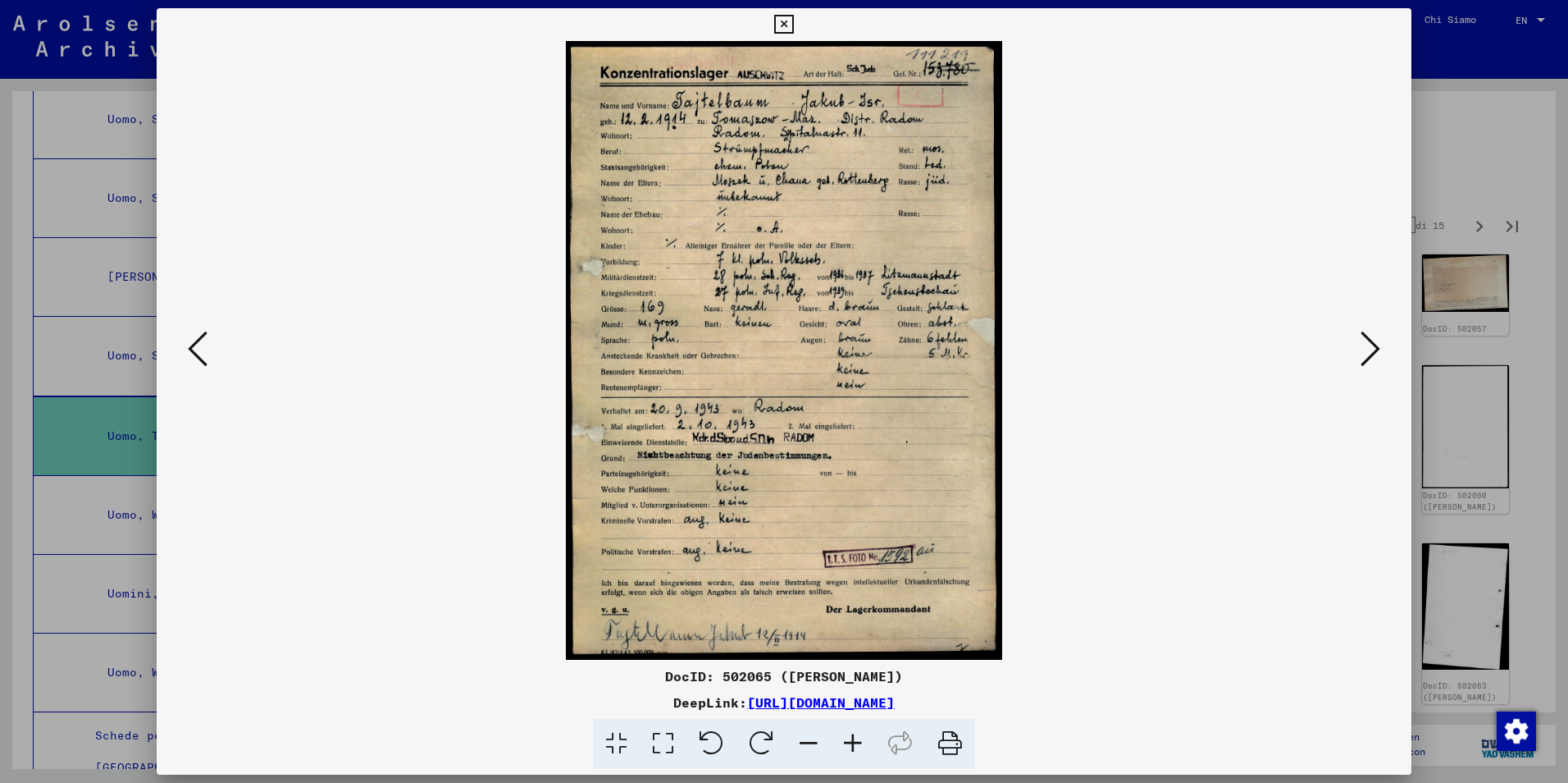
click at [1361, 342] on icon at bounding box center [1370, 349] width 20 height 39
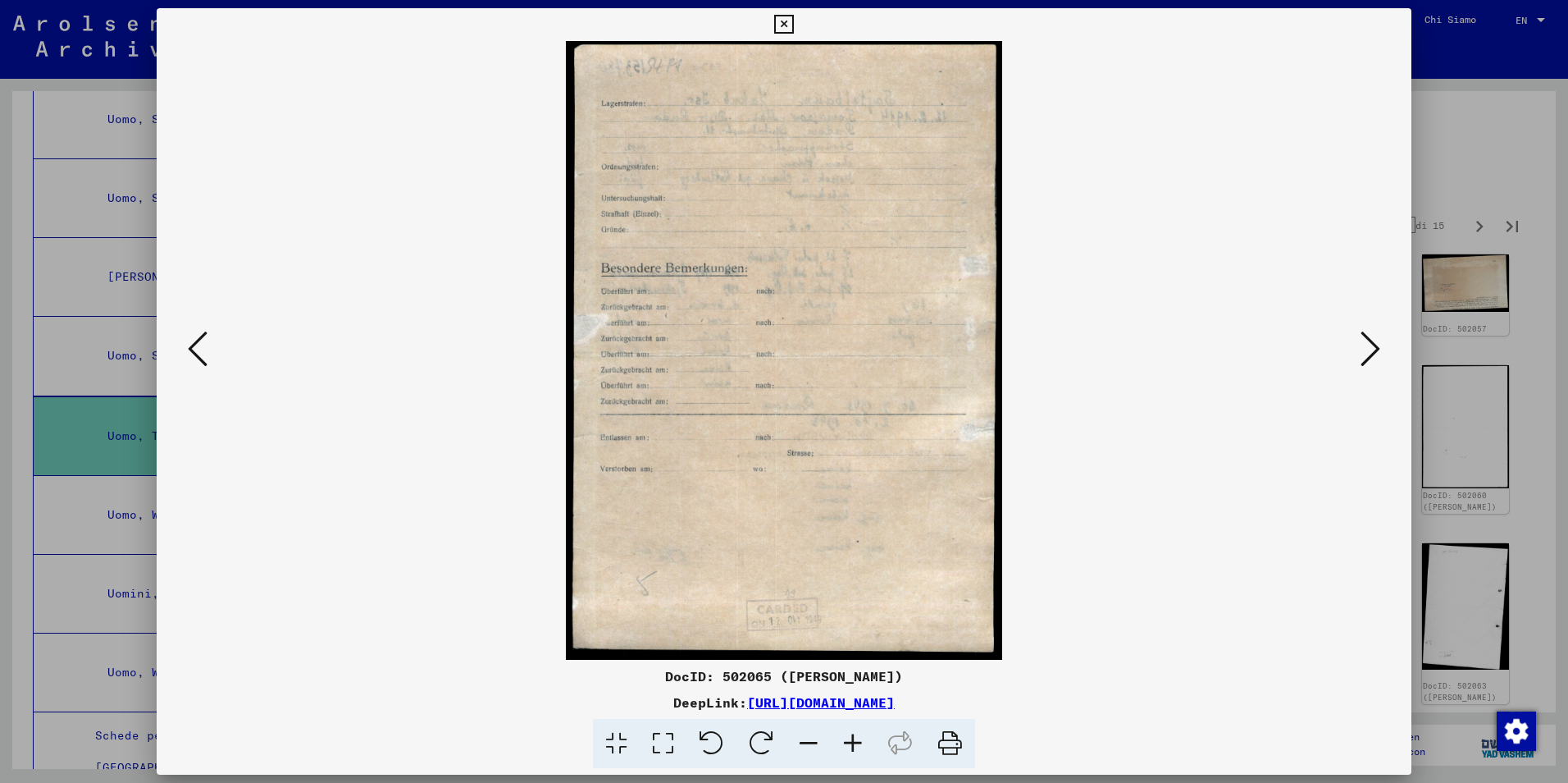
click at [1361, 342] on icon at bounding box center [1370, 349] width 20 height 39
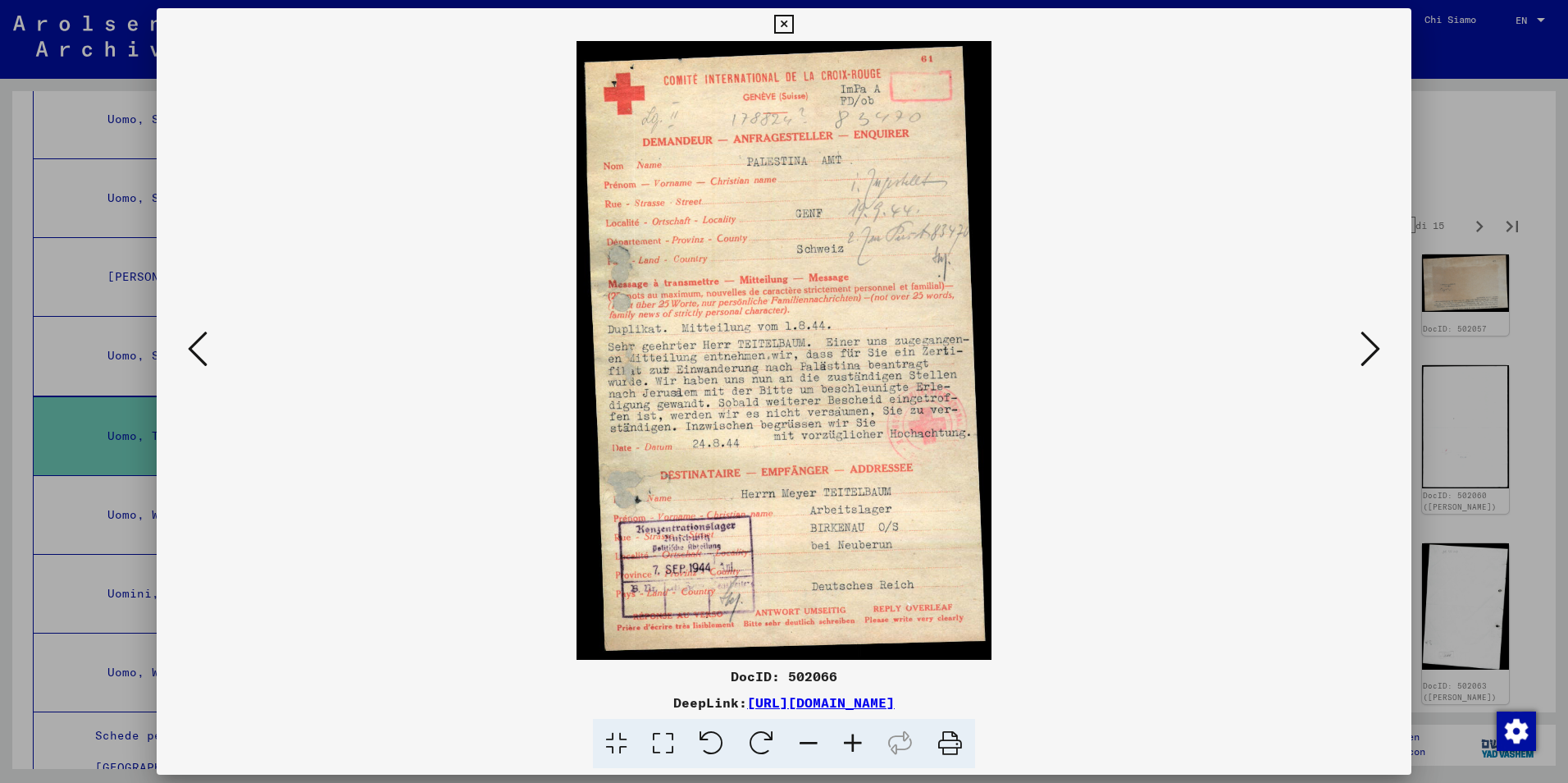
click at [1361, 342] on icon at bounding box center [1370, 349] width 20 height 39
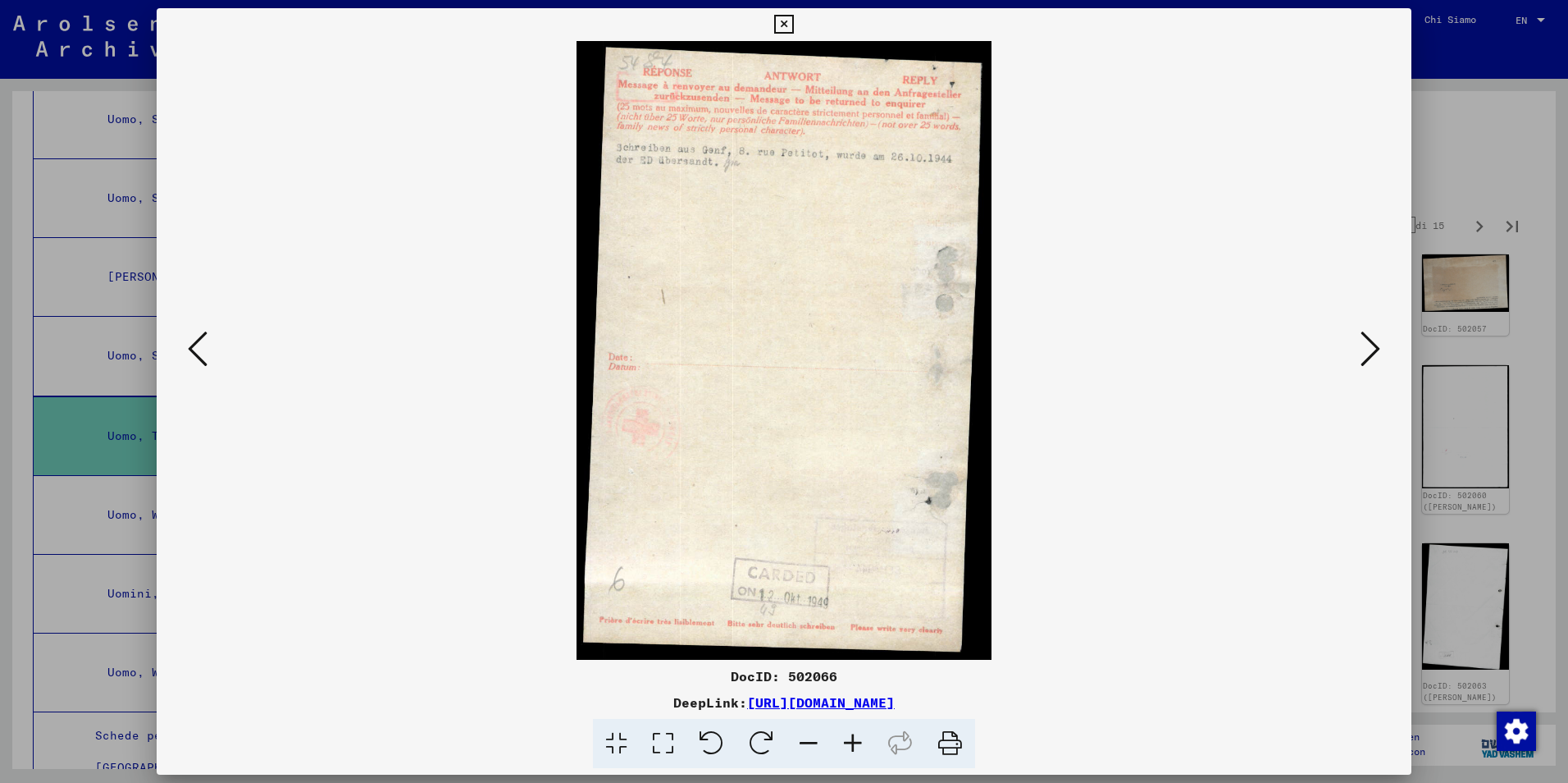
click at [1361, 342] on icon at bounding box center [1370, 349] width 20 height 39
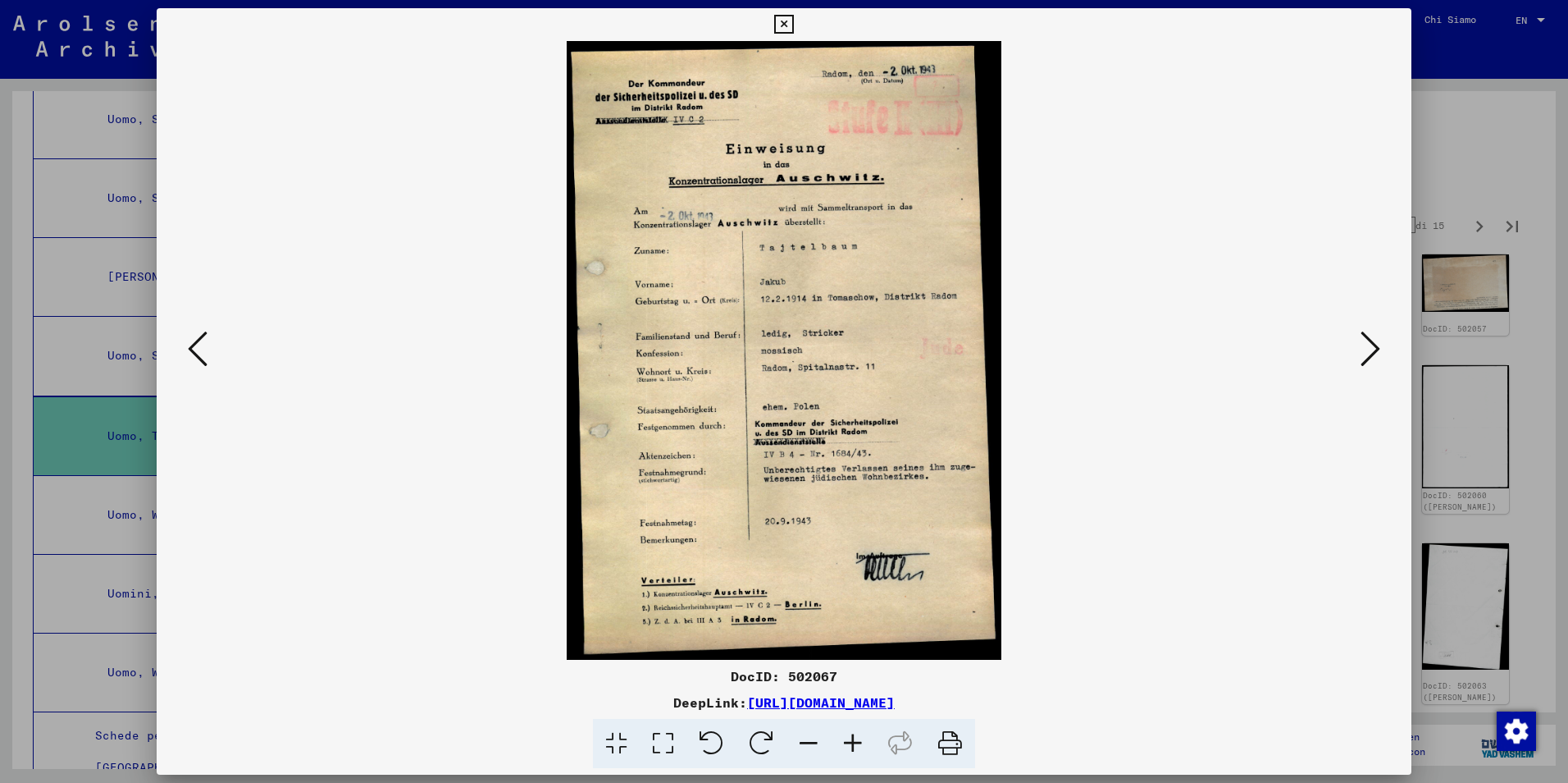
click at [1361, 342] on icon at bounding box center [1370, 349] width 20 height 39
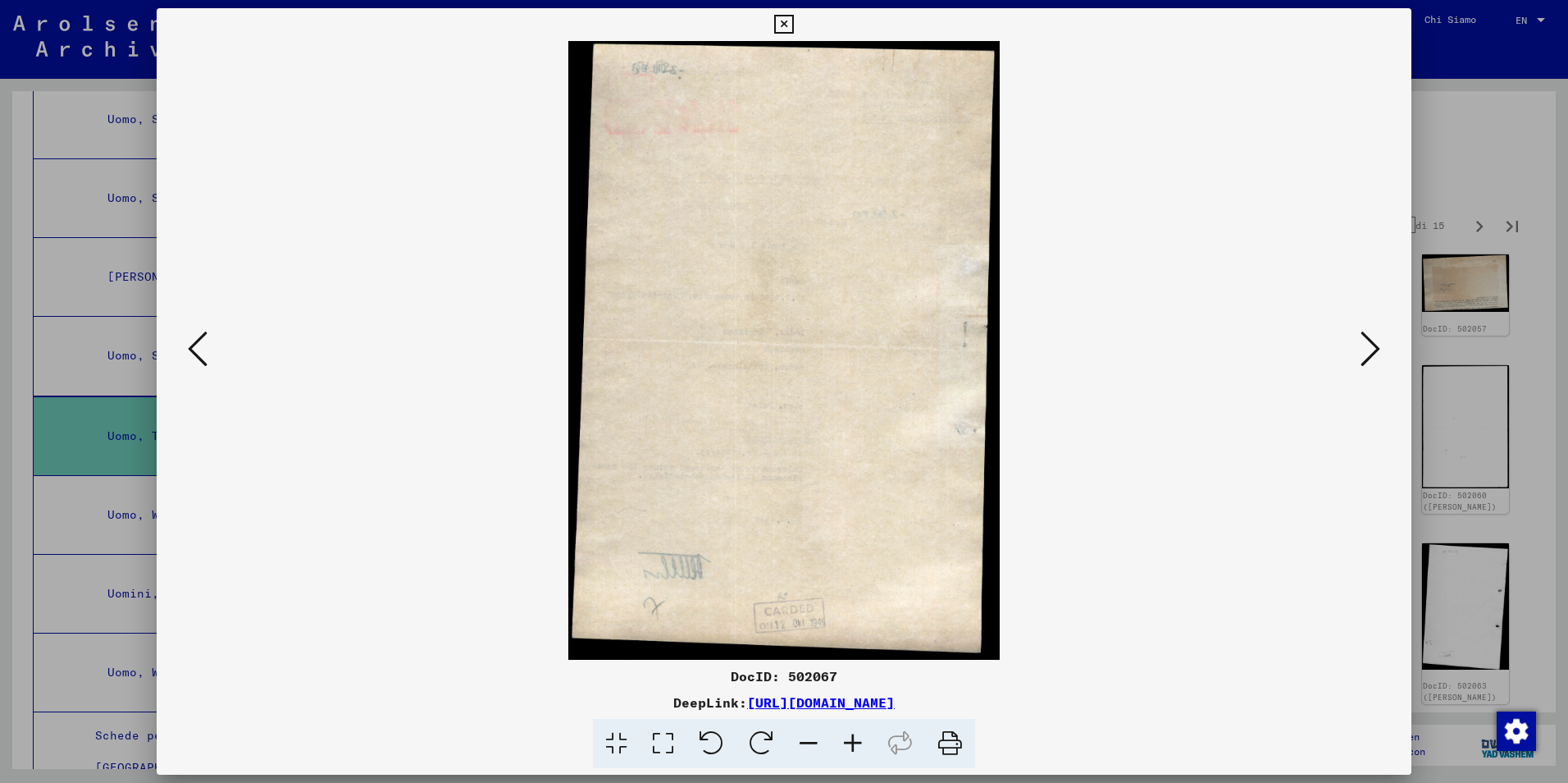
click at [1361, 342] on icon at bounding box center [1370, 349] width 20 height 39
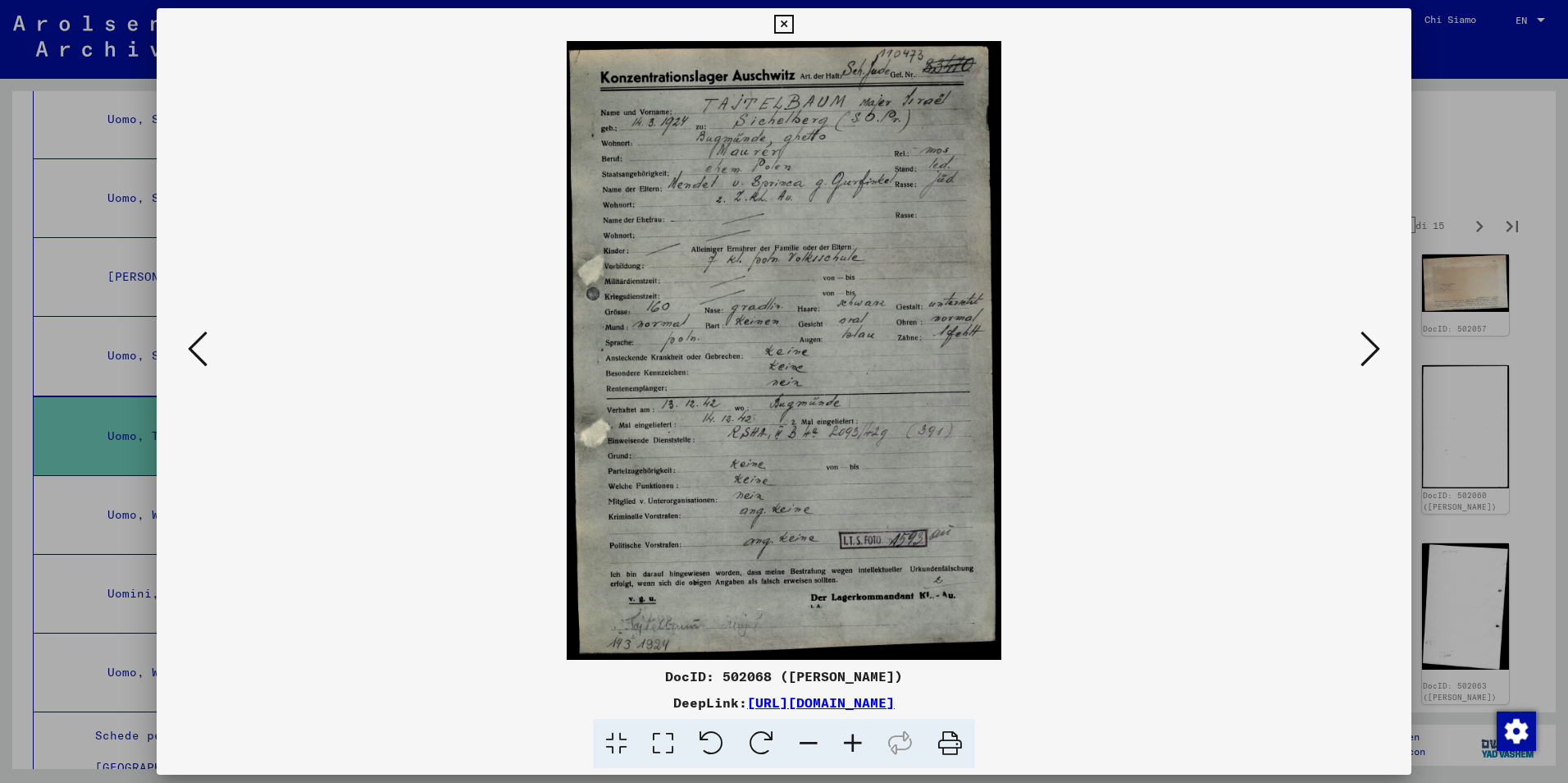
click at [1361, 342] on icon at bounding box center [1370, 349] width 20 height 39
